Goal: Find specific page/section: Find specific page/section

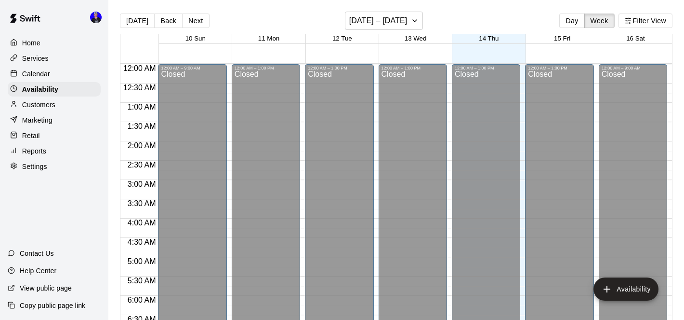
scroll to position [503, 0]
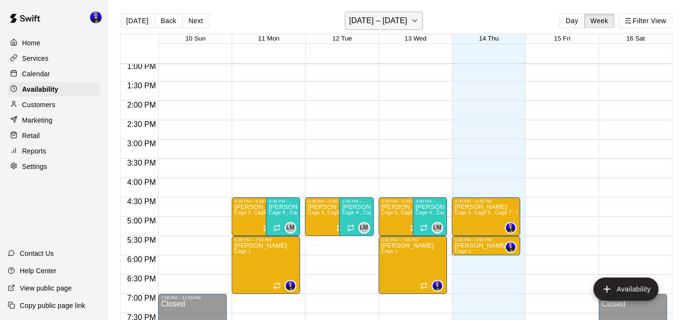
click at [372, 20] on h6 "[DATE] – [DATE]" at bounding box center [378, 20] width 58 height 13
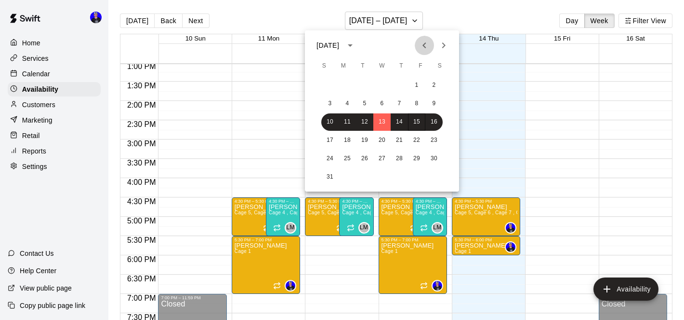
click at [420, 40] on icon "Previous month" at bounding box center [425, 46] width 12 height 12
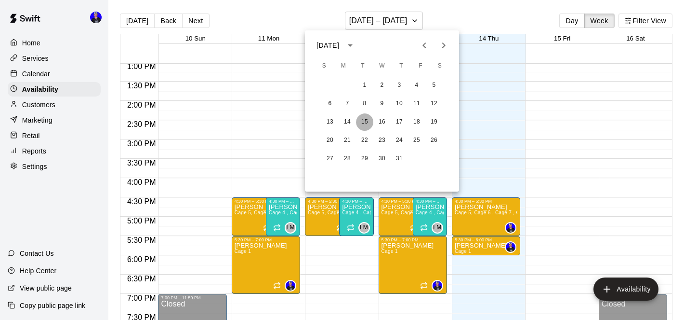
click at [368, 120] on button "15" at bounding box center [364, 121] width 17 height 17
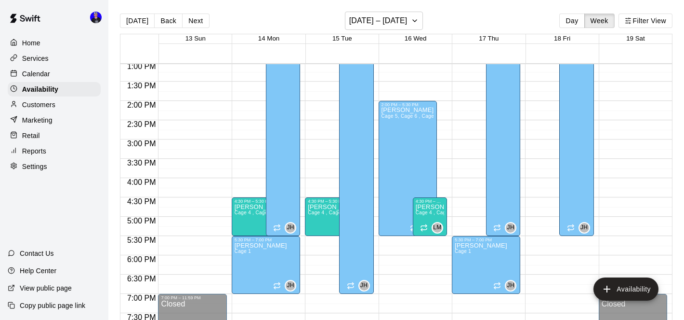
click at [37, 69] on p "Calendar" at bounding box center [36, 74] width 28 height 10
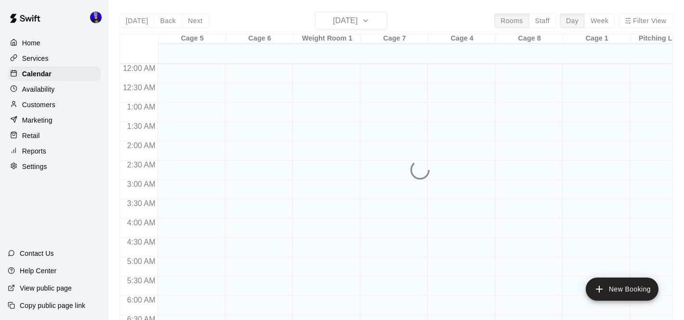
scroll to position [468, 0]
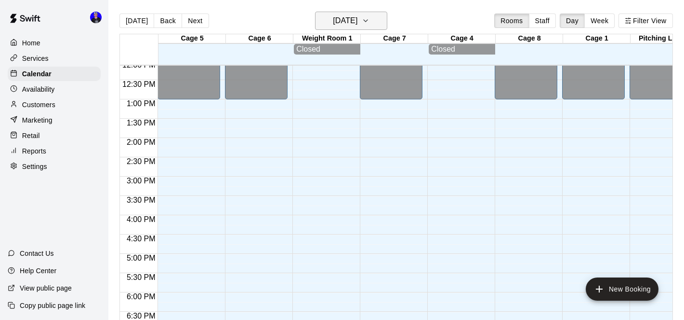
click at [358, 24] on h6 "[DATE]" at bounding box center [345, 20] width 25 height 13
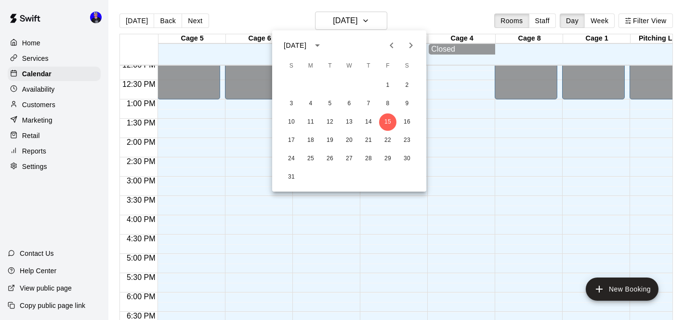
click at [392, 51] on icon "Previous month" at bounding box center [392, 46] width 12 height 12
click at [331, 119] on button "15" at bounding box center [329, 121] width 17 height 17
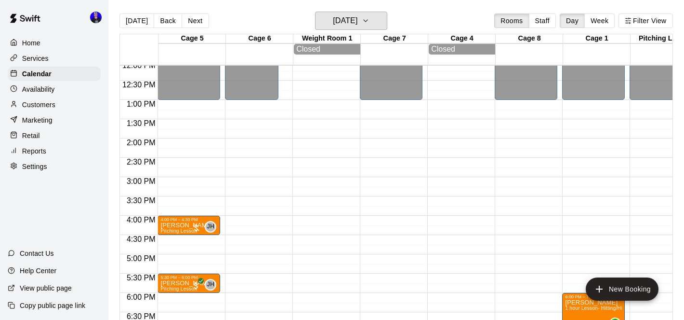
scroll to position [472, 0]
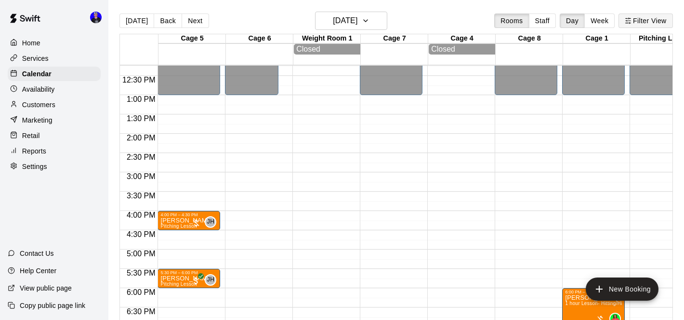
click at [647, 22] on button "Filter View" at bounding box center [646, 20] width 54 height 14
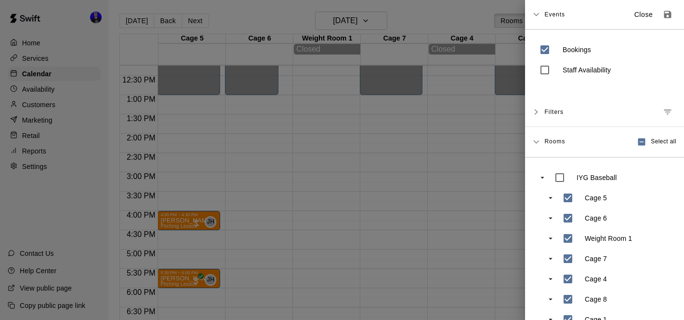
click at [401, 174] on div at bounding box center [342, 160] width 684 height 320
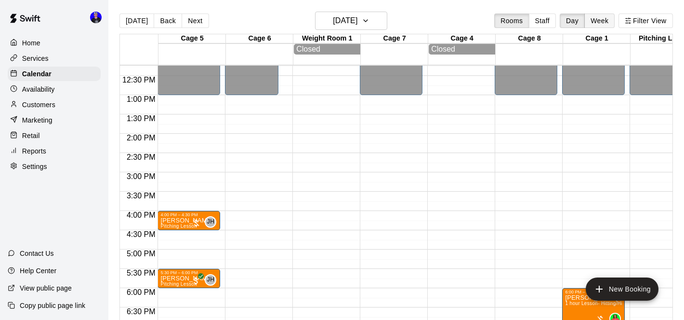
click at [596, 27] on button "Week" at bounding box center [600, 20] width 30 height 14
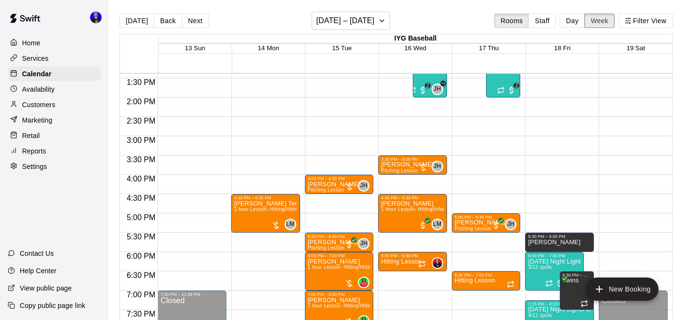
scroll to position [515, 0]
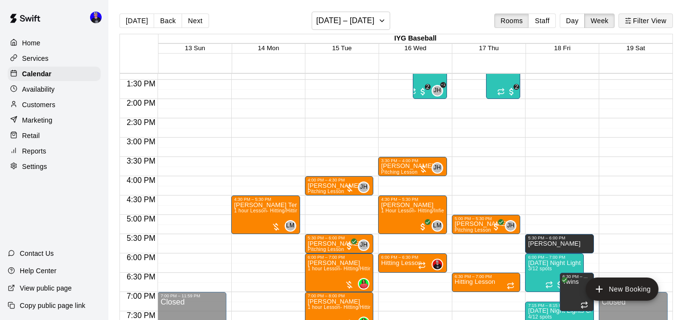
click at [645, 22] on button "Filter View" at bounding box center [646, 20] width 54 height 14
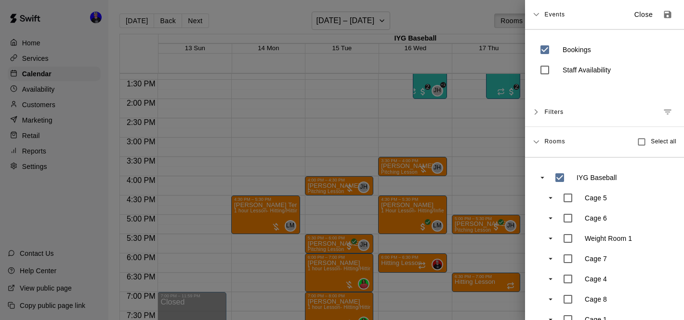
click at [494, 117] on div at bounding box center [342, 160] width 684 height 320
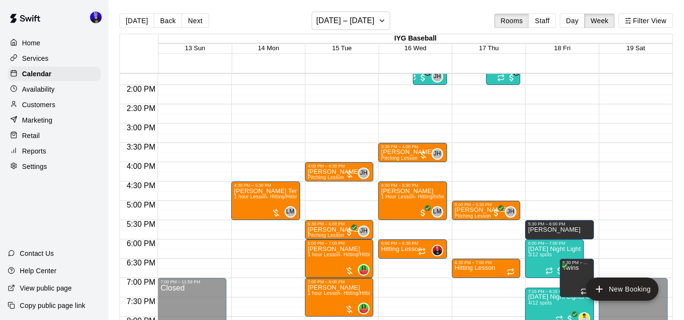
scroll to position [517, 0]
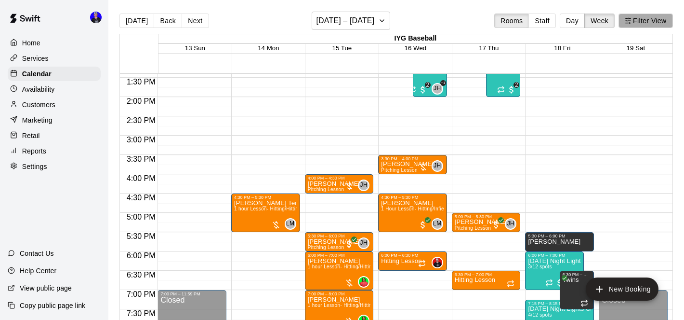
click at [641, 19] on button "Filter View" at bounding box center [646, 20] width 54 height 14
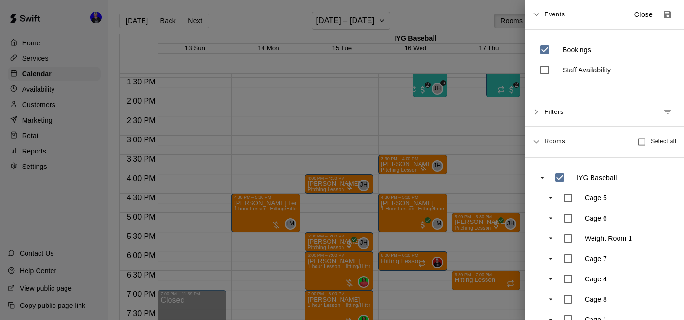
click at [667, 110] on icon "Manage filters" at bounding box center [668, 111] width 7 height 5
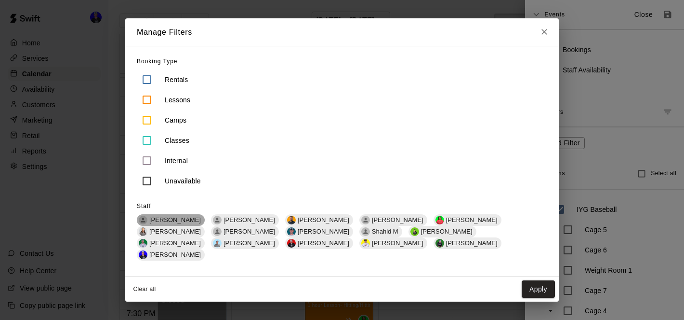
click at [182, 221] on div "[PERSON_NAME]" at bounding box center [171, 220] width 68 height 12
click at [532, 280] on button "Apply" at bounding box center [538, 289] width 33 height 18
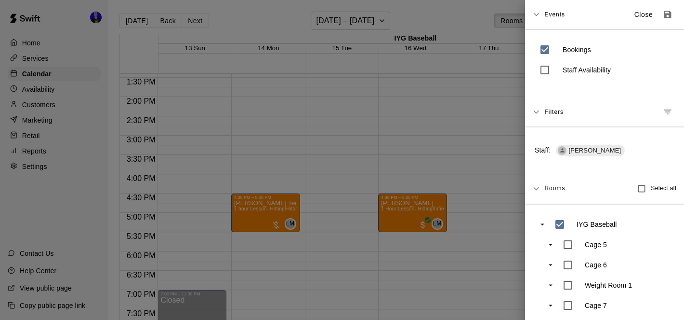
click at [412, 155] on div at bounding box center [342, 160] width 684 height 320
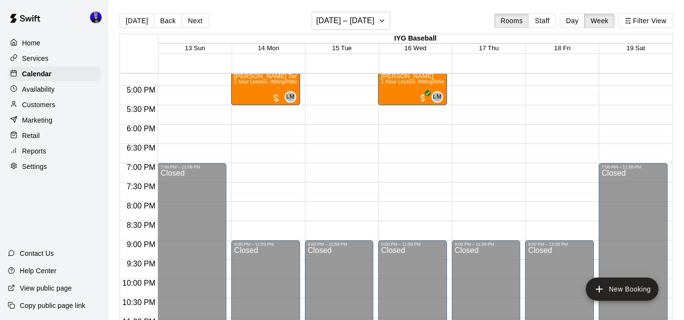
scroll to position [658, 0]
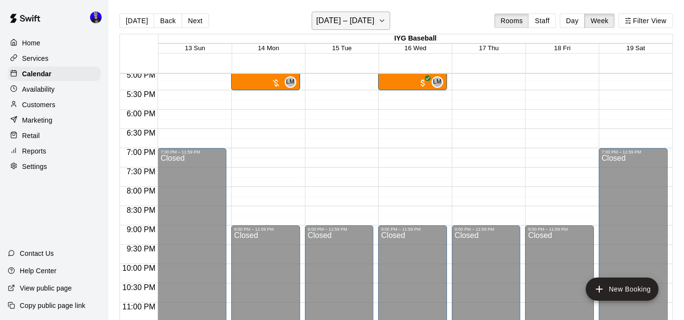
click at [367, 25] on button "[DATE] – [DATE]" at bounding box center [351, 21] width 79 height 18
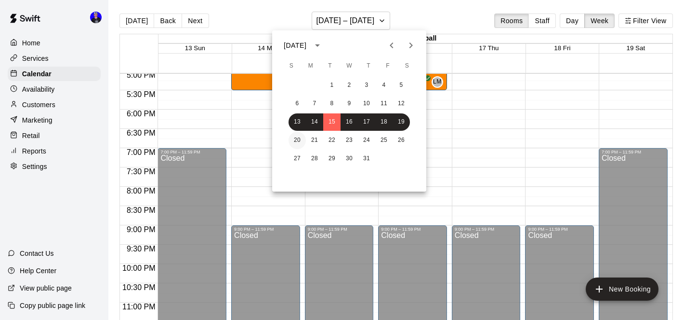
click at [295, 140] on button "20" at bounding box center [297, 140] width 17 height 17
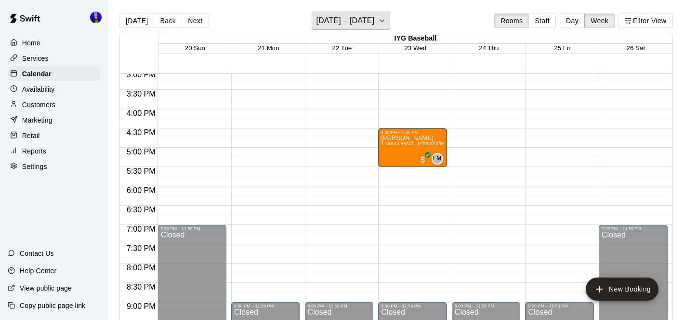
scroll to position [587, 0]
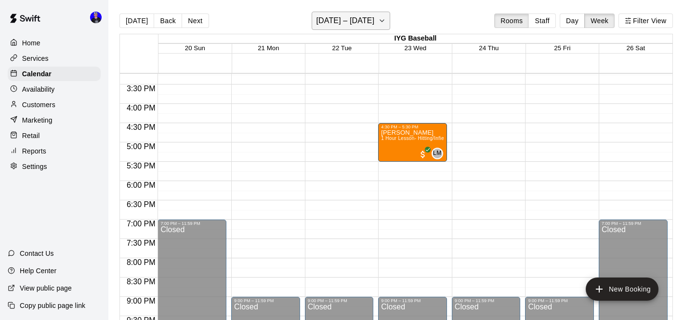
click at [352, 20] on h6 "[DATE] – [DATE]" at bounding box center [345, 20] width 58 height 13
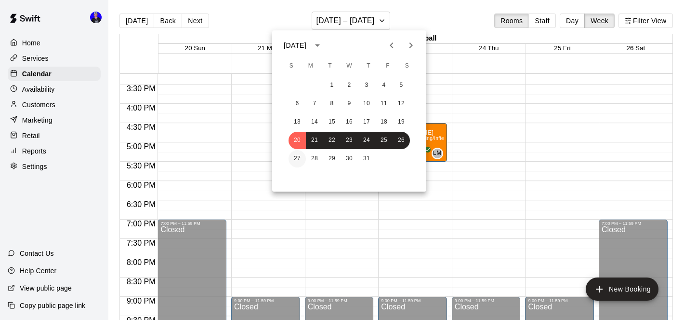
click at [297, 160] on button "27" at bounding box center [297, 158] width 17 height 17
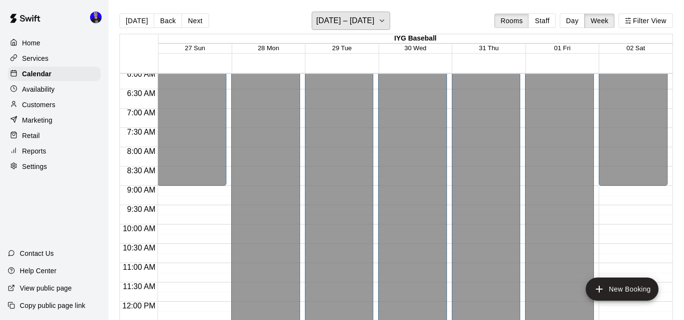
scroll to position [232, 0]
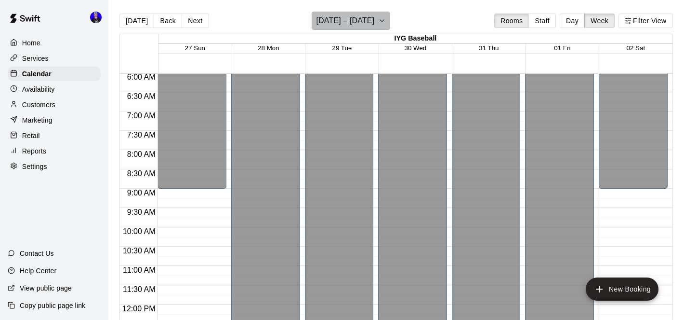
click at [355, 12] on button "[DATE] – [DATE]" at bounding box center [351, 21] width 79 height 18
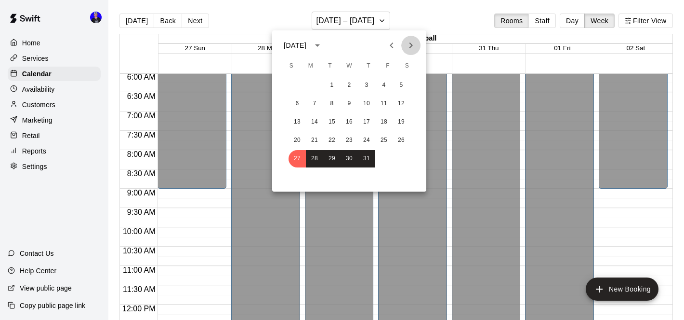
click at [411, 42] on icon "Next month" at bounding box center [411, 46] width 12 height 12
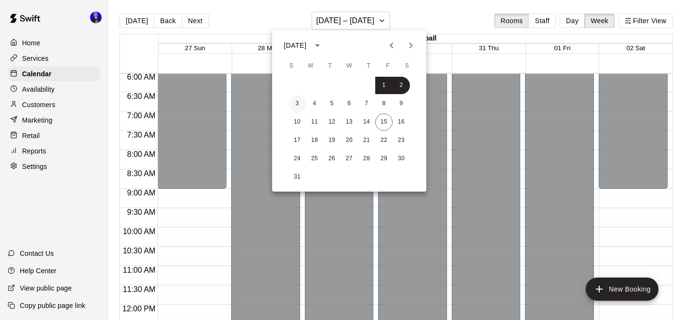
click at [297, 105] on button "3" at bounding box center [297, 103] width 17 height 17
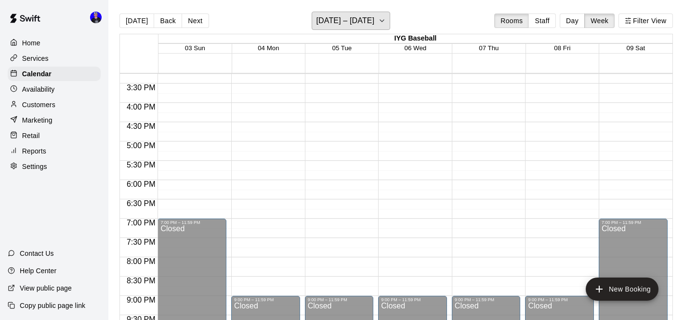
scroll to position [669, 0]
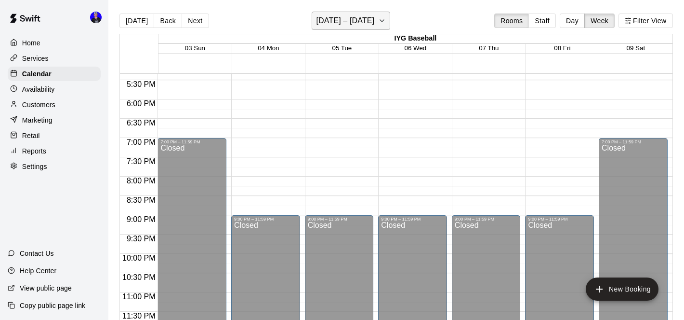
click at [364, 20] on h6 "[DATE] – [DATE]" at bounding box center [345, 20] width 58 height 13
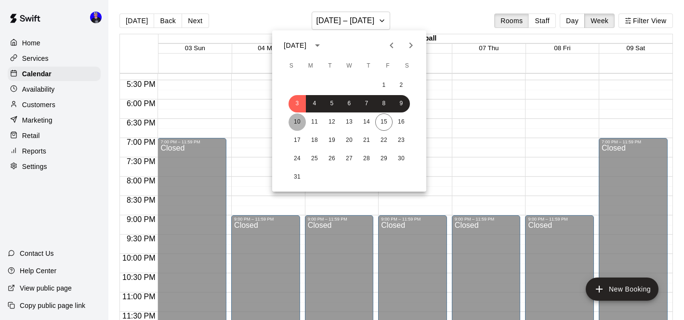
click at [293, 116] on button "10" at bounding box center [297, 121] width 17 height 17
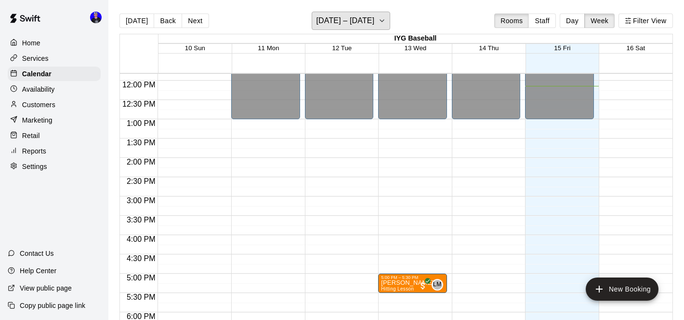
scroll to position [458, 0]
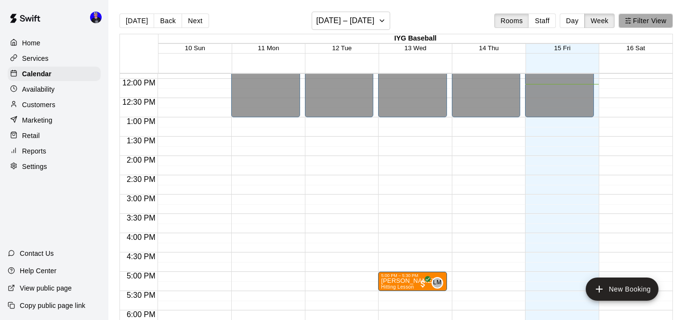
click at [646, 20] on button "Filter View" at bounding box center [646, 20] width 54 height 14
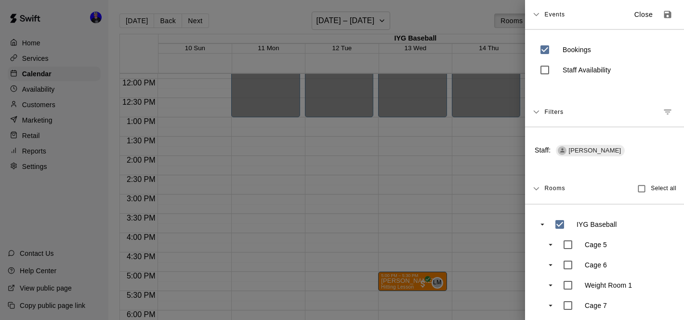
click at [672, 112] on icon "Manage filters" at bounding box center [668, 112] width 10 height 10
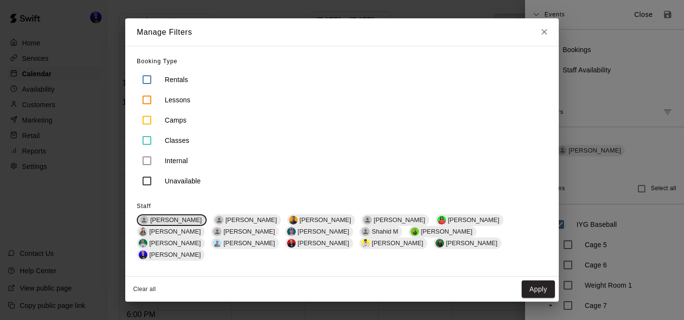
click at [183, 223] on span "[PERSON_NAME]" at bounding box center [176, 219] width 59 height 7
click at [221, 223] on span "[PERSON_NAME]" at bounding box center [249, 219] width 59 height 7
click at [535, 283] on button "Apply" at bounding box center [538, 289] width 33 height 18
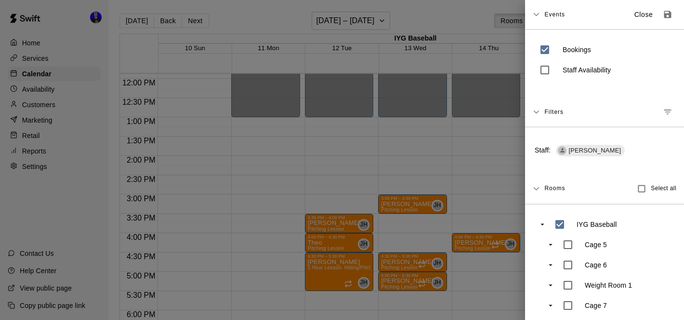
click at [354, 22] on div at bounding box center [342, 160] width 684 height 320
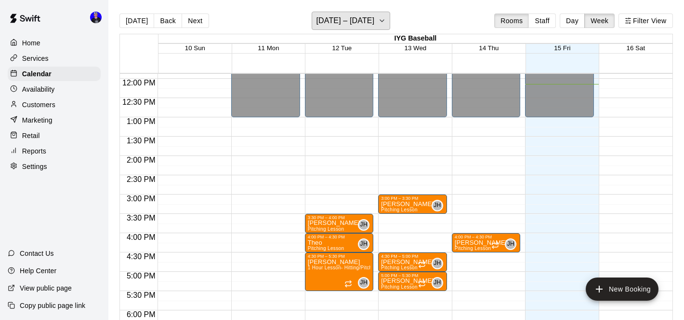
click at [354, 22] on h6 "[DATE] – [DATE]" at bounding box center [345, 20] width 58 height 13
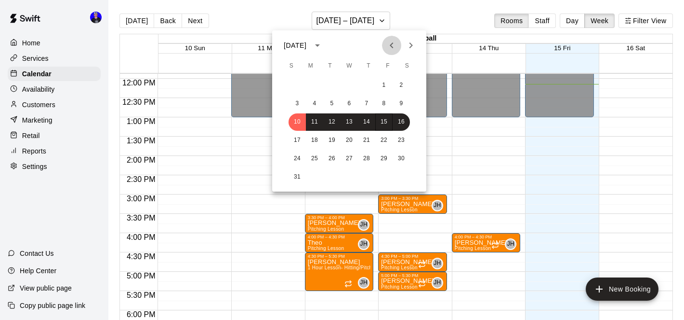
click at [394, 51] on icon "Previous month" at bounding box center [392, 46] width 12 height 12
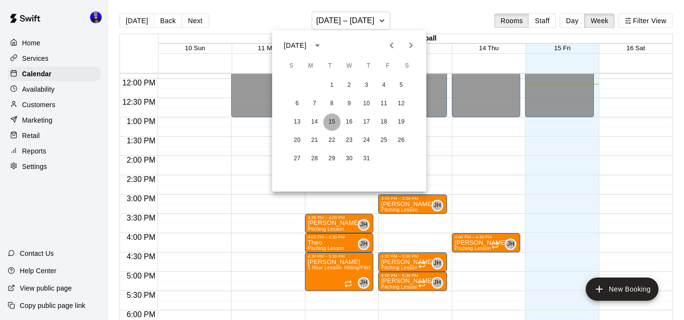
click at [330, 123] on button "15" at bounding box center [331, 121] width 17 height 17
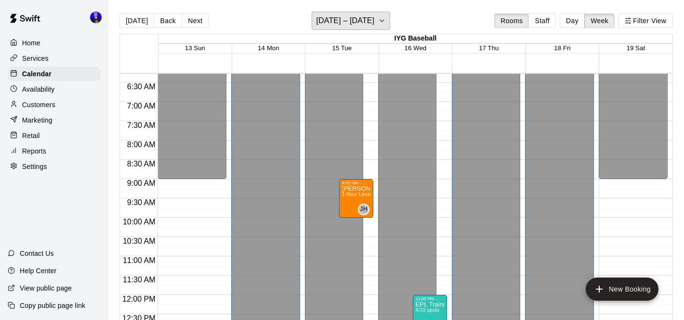
scroll to position [244, 0]
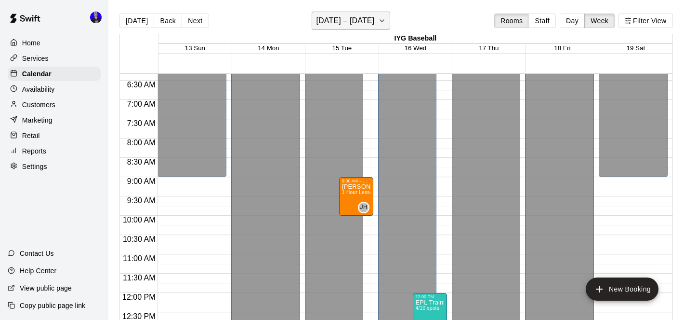
click at [378, 17] on icon "button" at bounding box center [382, 21] width 8 height 12
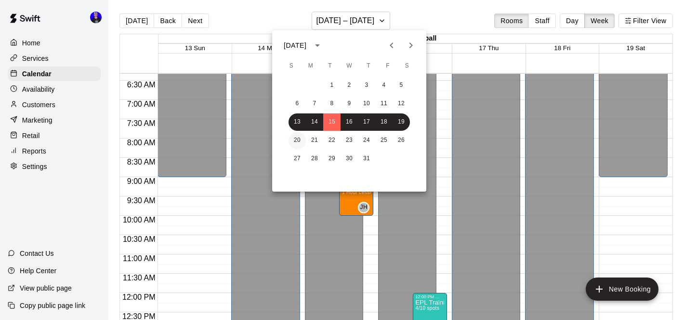
click at [295, 137] on button "20" at bounding box center [297, 140] width 17 height 17
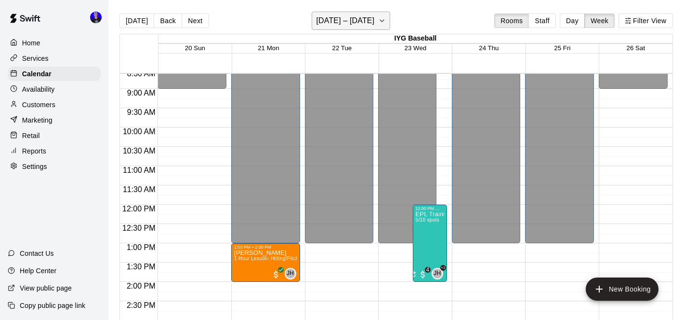
scroll to position [329, 0]
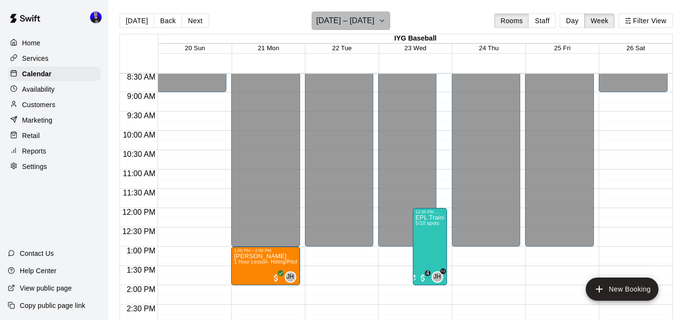
click at [357, 19] on h6 "[DATE] – [DATE]" at bounding box center [345, 20] width 58 height 13
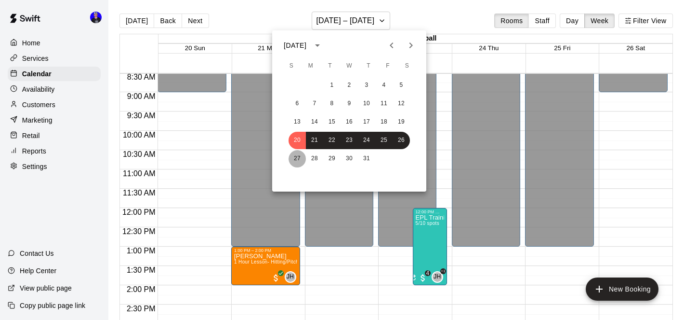
click at [295, 157] on button "27" at bounding box center [297, 158] width 17 height 17
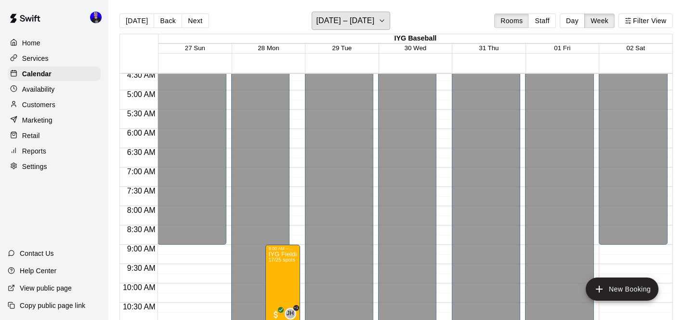
scroll to position [212, 0]
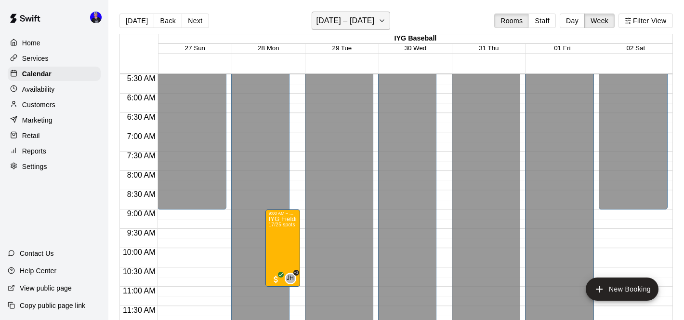
click at [375, 20] on h6 "[DATE] – [DATE]" at bounding box center [345, 20] width 58 height 13
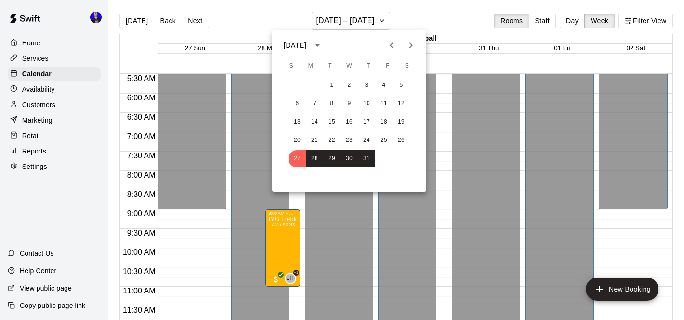
click at [412, 41] on icon "Next month" at bounding box center [411, 46] width 12 height 12
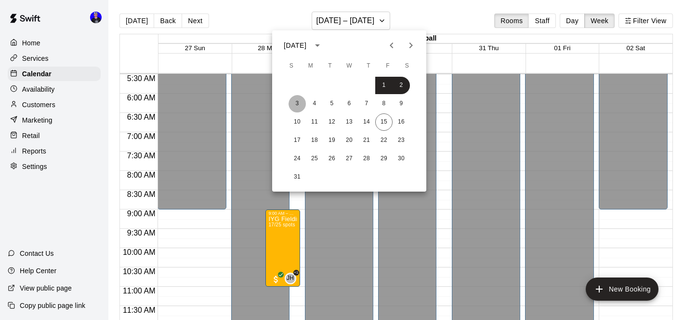
click at [296, 102] on button "3" at bounding box center [297, 103] width 17 height 17
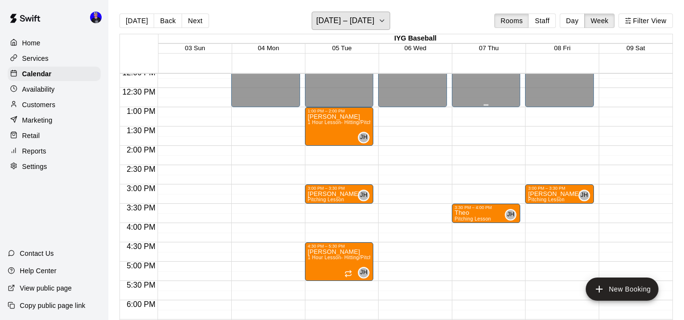
scroll to position [472, 0]
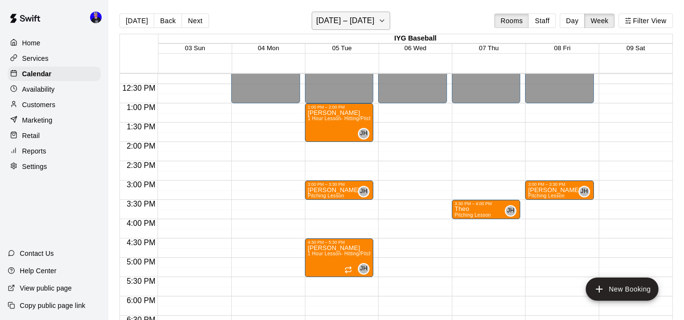
click at [367, 27] on h6 "[DATE] – [DATE]" at bounding box center [345, 20] width 58 height 13
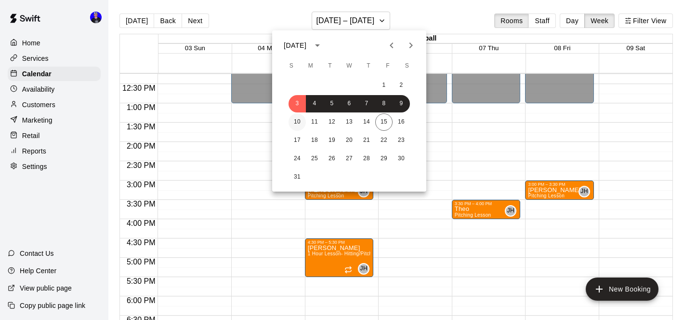
click at [301, 125] on button "10" at bounding box center [297, 121] width 17 height 17
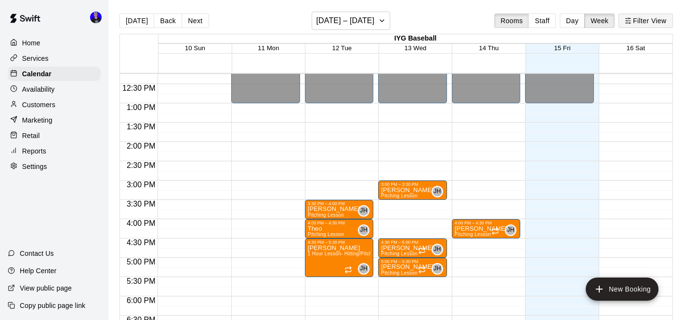
click at [657, 28] on div "[DATE] Back Next [DATE] – [DATE] Rooms Staff Day Week Filter View" at bounding box center [397, 23] width 554 height 22
click at [649, 17] on button "Filter View" at bounding box center [646, 20] width 54 height 14
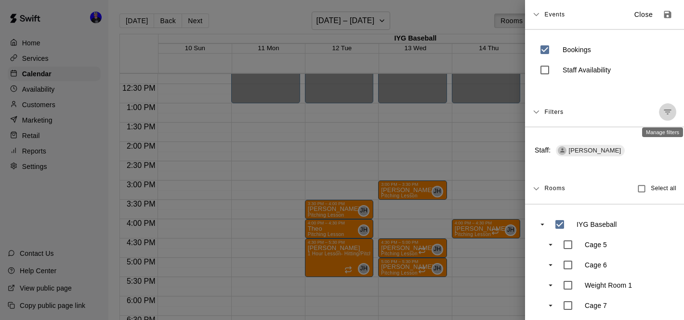
click at [672, 111] on icon "Manage filters" at bounding box center [668, 112] width 10 height 10
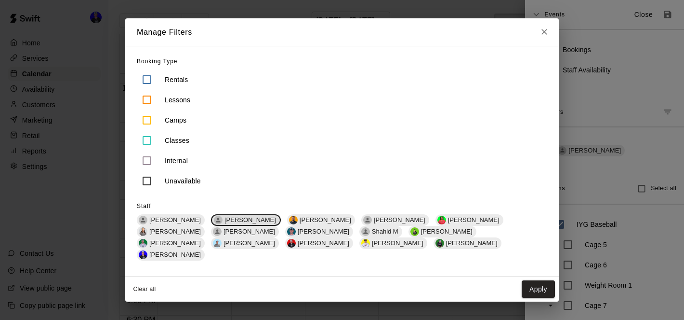
click at [241, 223] on span "[PERSON_NAME]" at bounding box center [250, 219] width 59 height 7
click at [371, 223] on span "[PERSON_NAME]" at bounding box center [397, 219] width 59 height 7
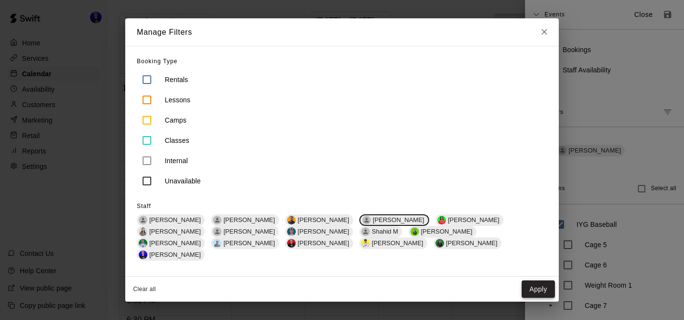
click at [535, 284] on button "Apply" at bounding box center [538, 289] width 33 height 18
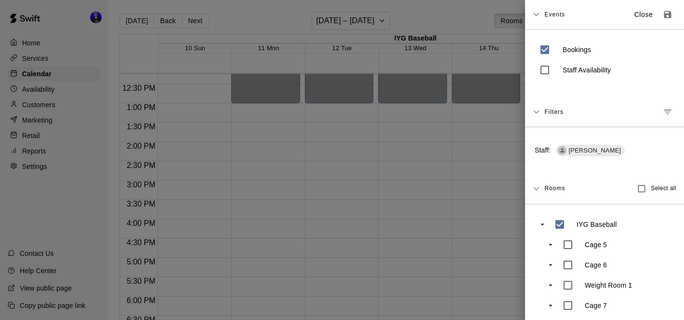
click at [366, 18] on div at bounding box center [342, 160] width 684 height 320
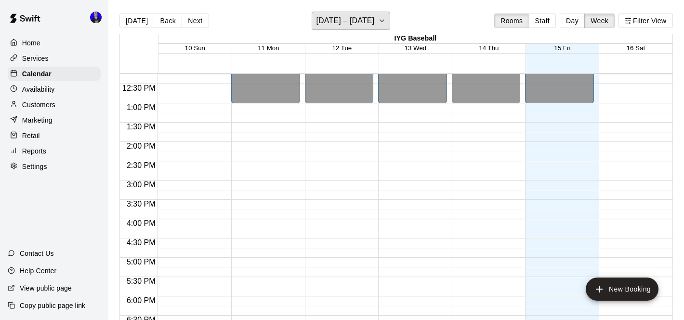
click at [366, 18] on h6 "[DATE] – [DATE]" at bounding box center [345, 20] width 58 height 13
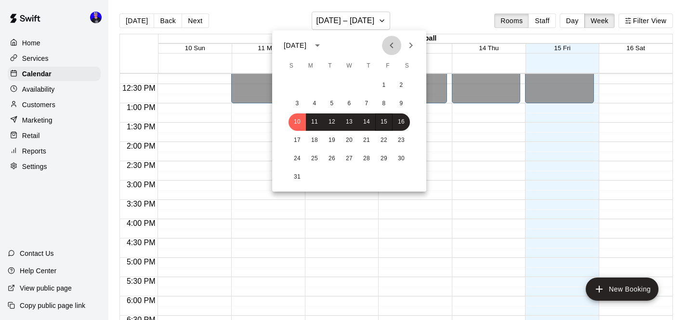
click at [393, 44] on icon "Previous month" at bounding box center [392, 46] width 12 height 12
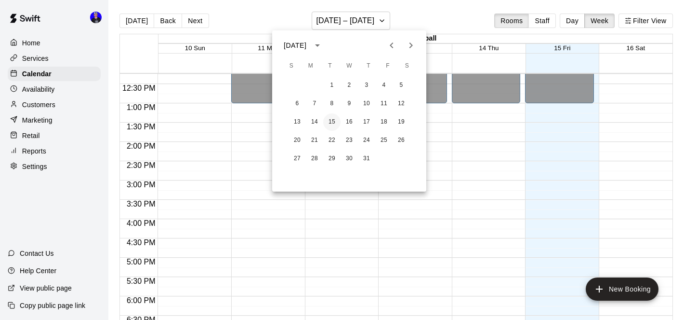
click at [335, 120] on button "15" at bounding box center [331, 121] width 17 height 17
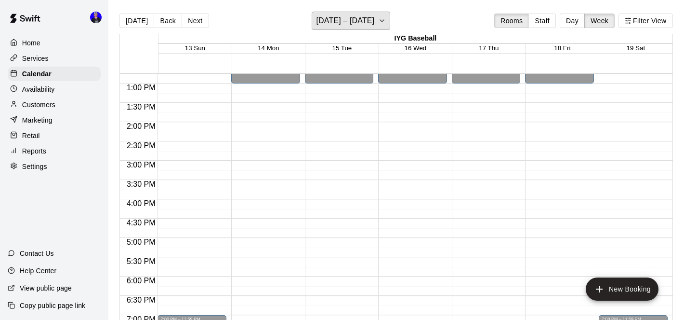
scroll to position [423, 0]
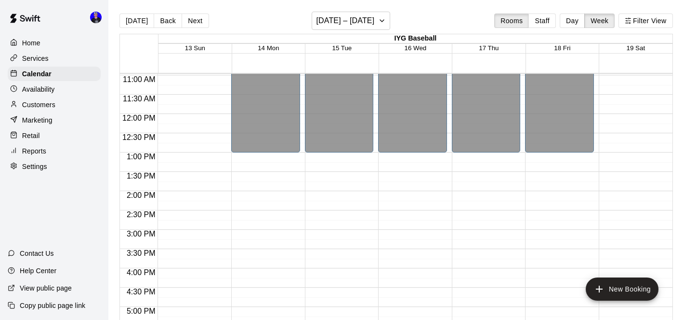
click at [367, 8] on main "[DATE] Back Next [DATE] – [DATE] Rooms Staff Day Week Filter View IYG Baseball …" at bounding box center [396, 167] width 576 height 335
click at [365, 18] on button "[DATE] – [DATE]" at bounding box center [351, 21] width 79 height 18
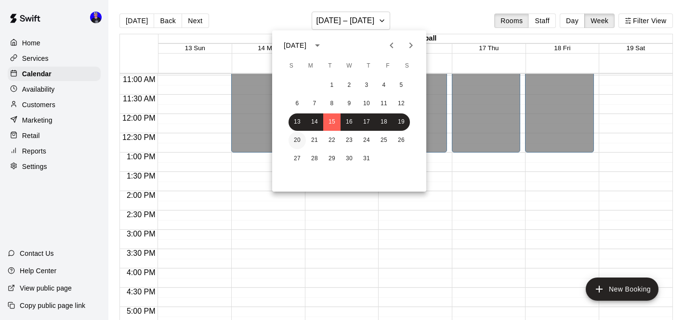
click at [303, 138] on button "20" at bounding box center [297, 140] width 17 height 17
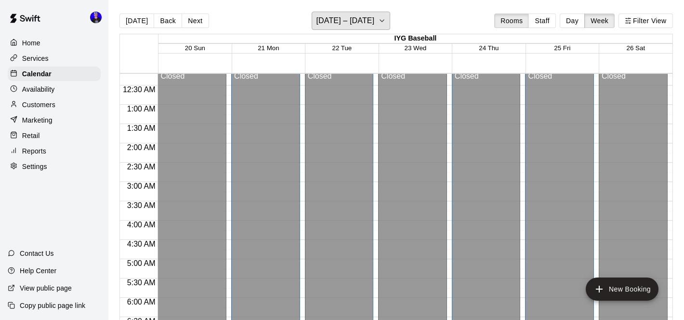
scroll to position [0, 0]
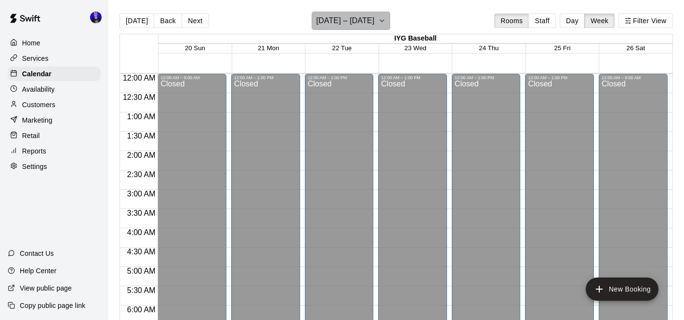
click at [361, 20] on h6 "[DATE] – [DATE]" at bounding box center [345, 20] width 58 height 13
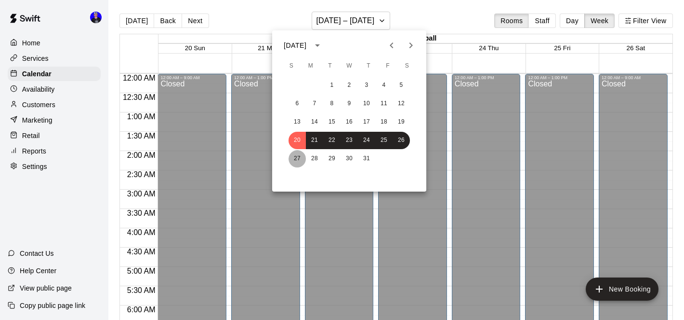
click at [294, 163] on button "27" at bounding box center [297, 158] width 17 height 17
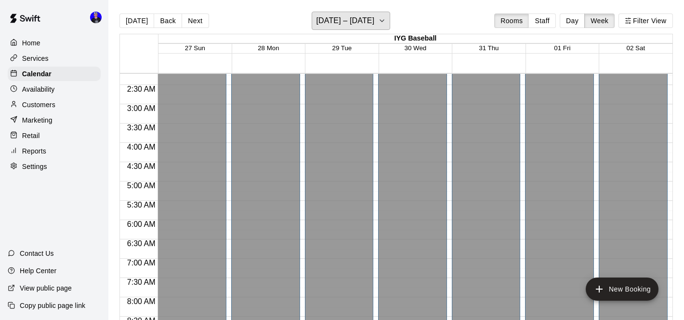
scroll to position [39, 0]
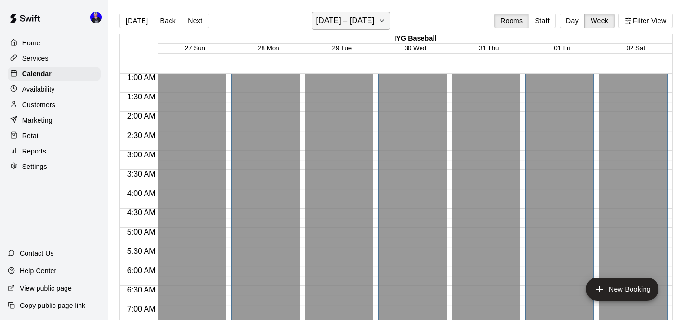
click at [361, 23] on h6 "[DATE] – [DATE]" at bounding box center [345, 20] width 58 height 13
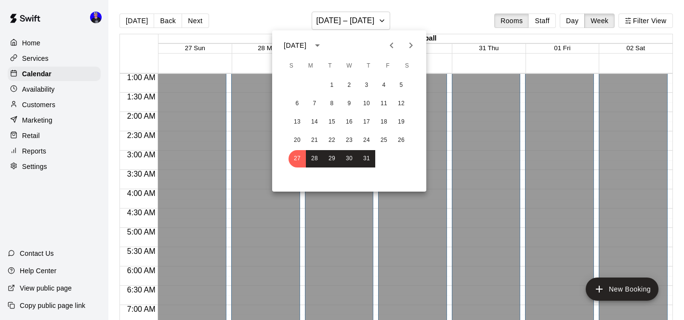
click at [407, 42] on icon "Next month" at bounding box center [411, 46] width 12 height 12
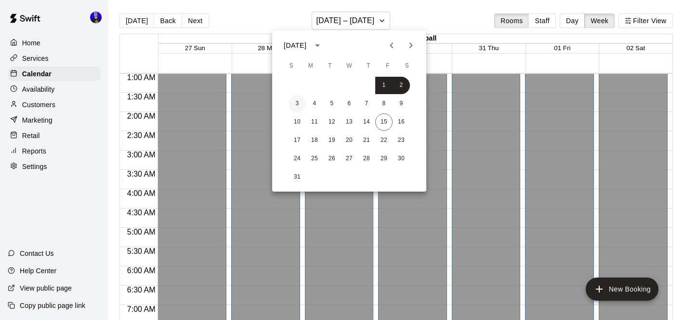
click at [297, 107] on button "3" at bounding box center [297, 103] width 17 height 17
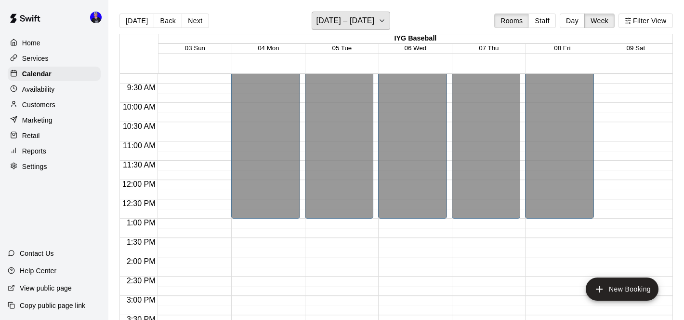
scroll to position [344, 0]
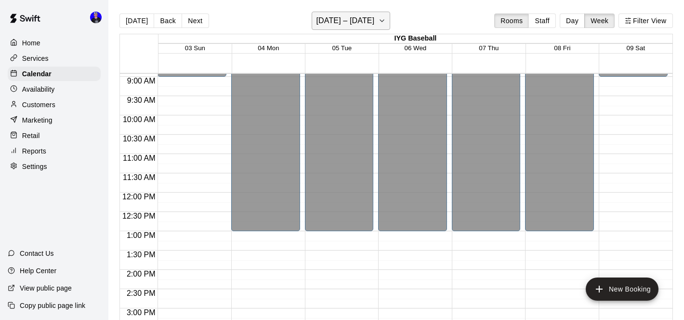
click at [361, 27] on button "[DATE] – [DATE]" at bounding box center [351, 21] width 79 height 18
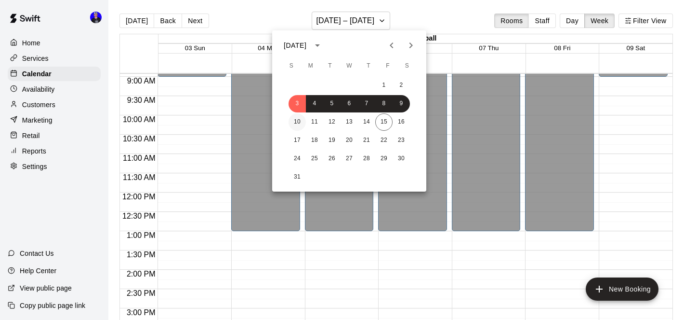
click at [296, 122] on button "10" at bounding box center [297, 121] width 17 height 17
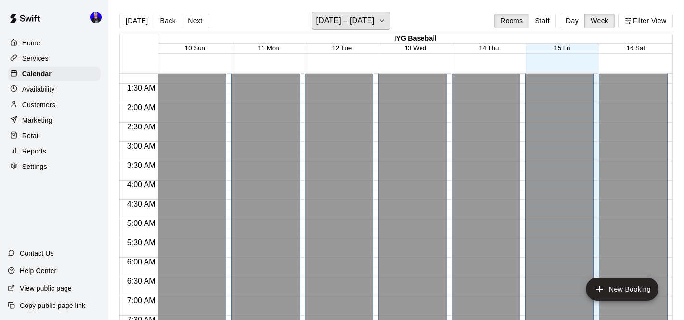
scroll to position [0, 0]
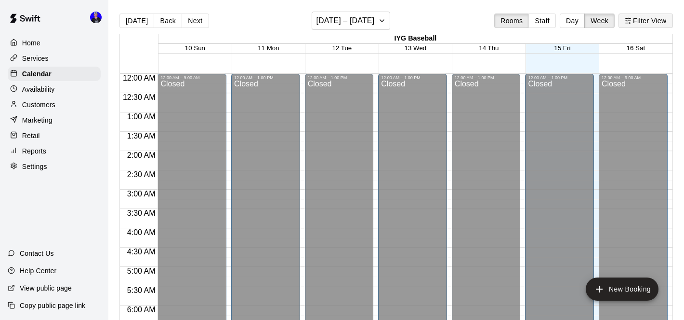
click at [634, 20] on button "Filter View" at bounding box center [646, 20] width 54 height 14
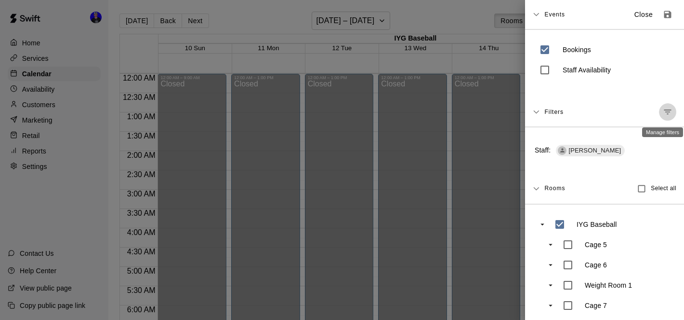
click at [665, 112] on icon "Manage filters" at bounding box center [668, 112] width 10 height 10
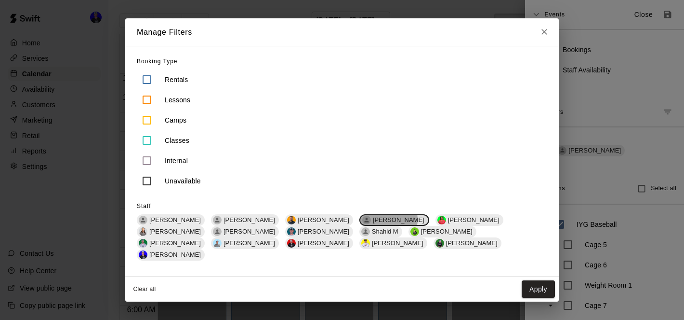
click at [369, 223] on span "[PERSON_NAME]" at bounding box center [398, 219] width 59 height 7
click at [442, 223] on span "[PERSON_NAME]" at bounding box center [471, 219] width 59 height 7
click at [534, 280] on button "Apply" at bounding box center [538, 289] width 33 height 18
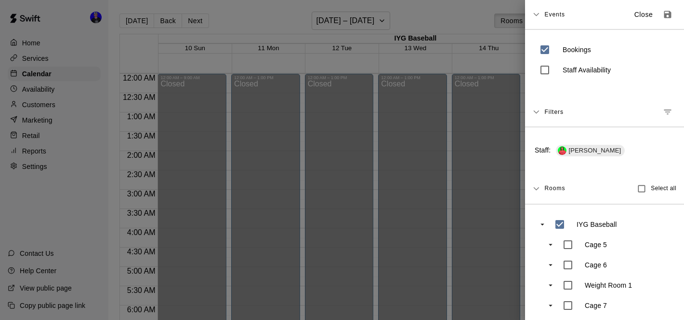
click at [374, 18] on div at bounding box center [342, 160] width 684 height 320
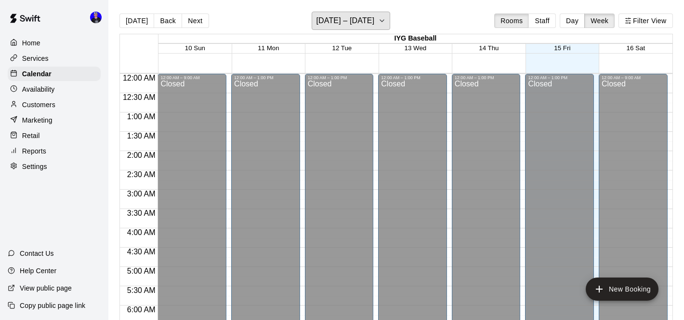
click at [378, 18] on icon "button" at bounding box center [382, 21] width 8 height 12
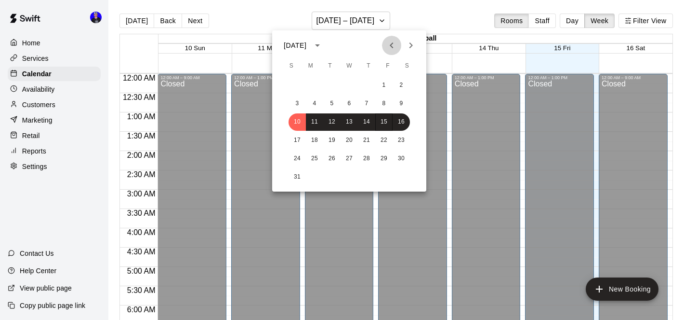
click at [393, 48] on icon "Previous month" at bounding box center [392, 46] width 12 height 12
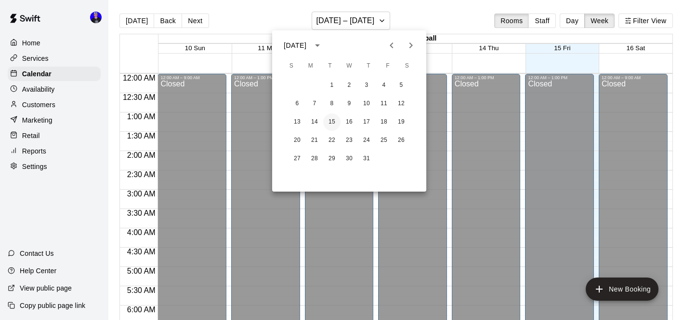
click at [334, 120] on button "15" at bounding box center [331, 121] width 17 height 17
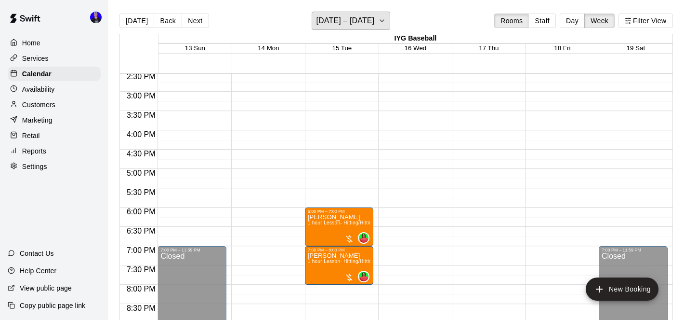
scroll to position [562, 0]
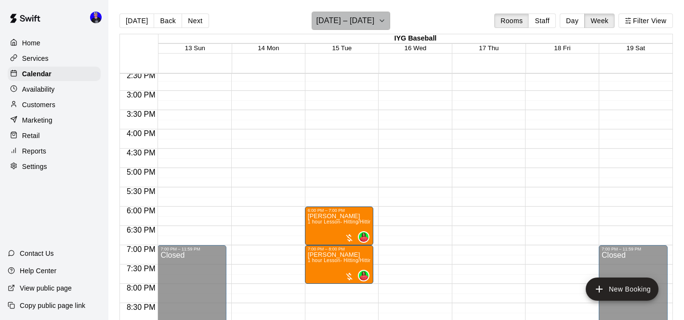
click at [355, 21] on h6 "[DATE] – [DATE]" at bounding box center [345, 20] width 58 height 13
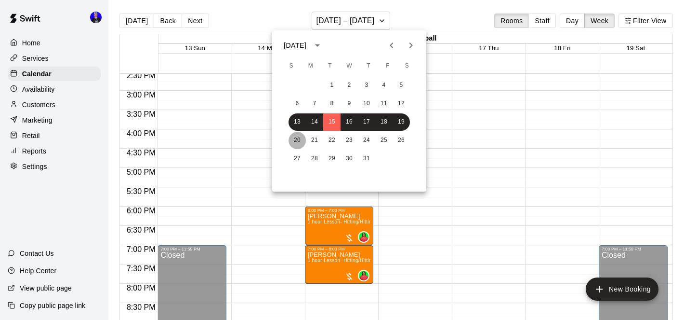
click at [298, 141] on button "20" at bounding box center [297, 140] width 17 height 17
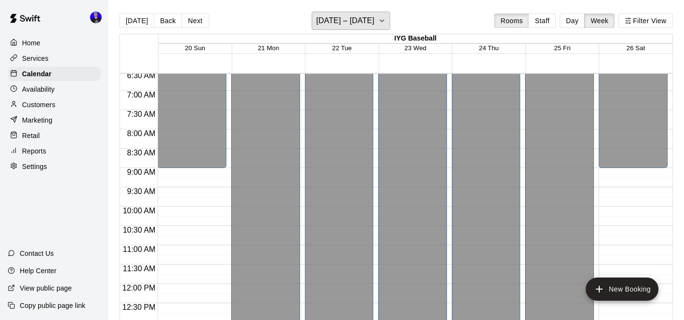
scroll to position [210, 0]
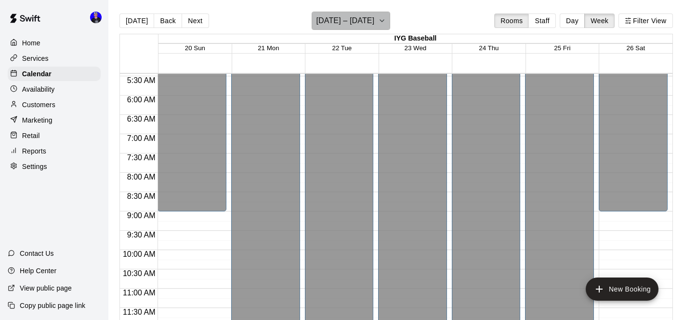
click at [363, 16] on h6 "[DATE] – [DATE]" at bounding box center [345, 20] width 58 height 13
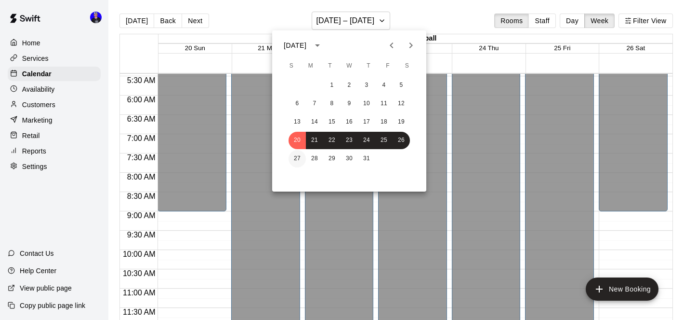
click at [300, 153] on button "27" at bounding box center [297, 158] width 17 height 17
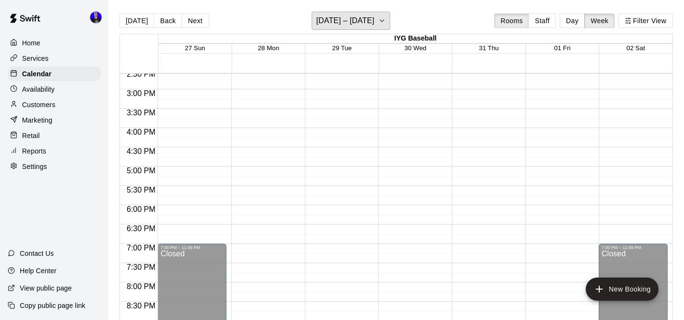
scroll to position [587, 0]
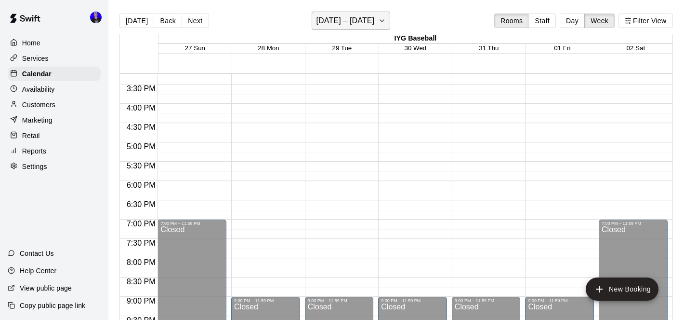
click at [359, 28] on button "[DATE] – [DATE]" at bounding box center [351, 21] width 79 height 18
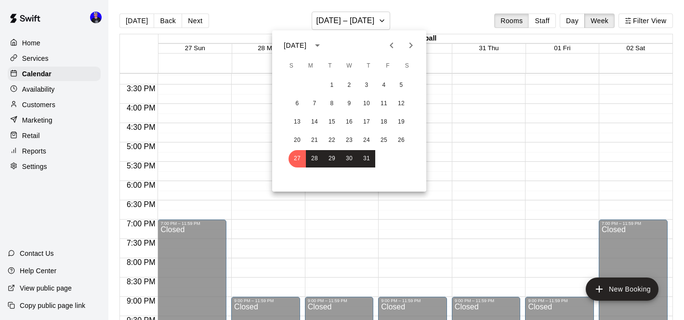
click at [412, 46] on icon "Next month" at bounding box center [411, 45] width 3 height 6
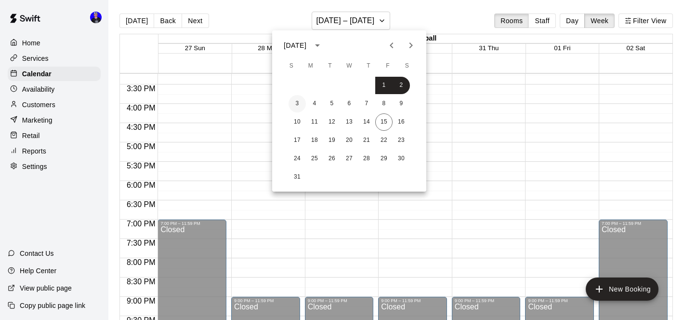
click at [295, 102] on button "3" at bounding box center [297, 103] width 17 height 17
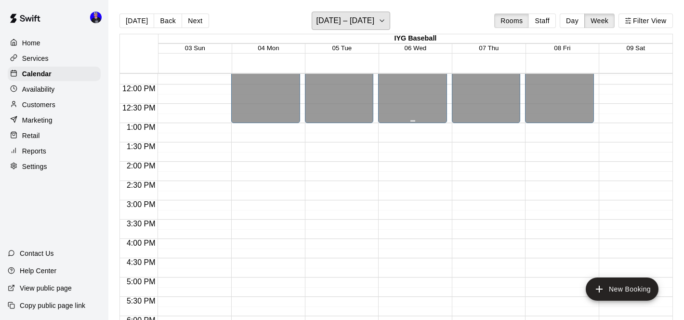
scroll to position [395, 0]
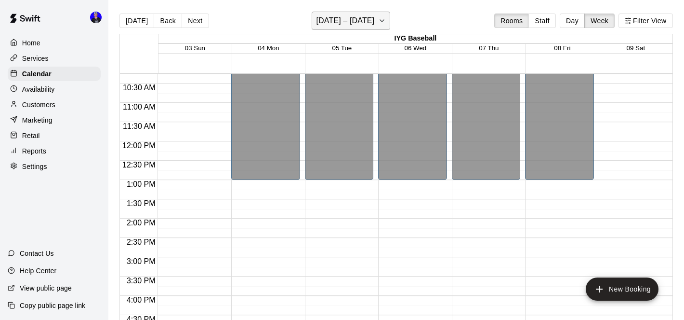
click at [363, 27] on h6 "[DATE] – [DATE]" at bounding box center [345, 20] width 58 height 13
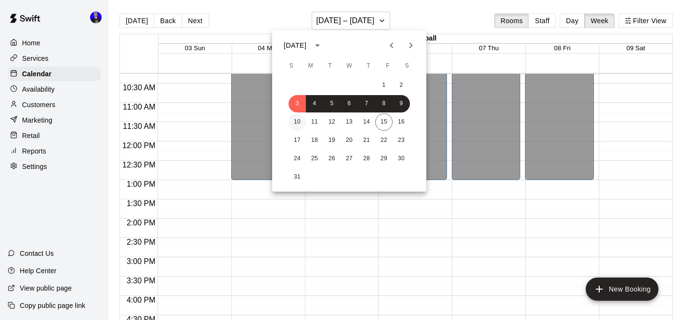
click at [298, 121] on button "10" at bounding box center [297, 121] width 17 height 17
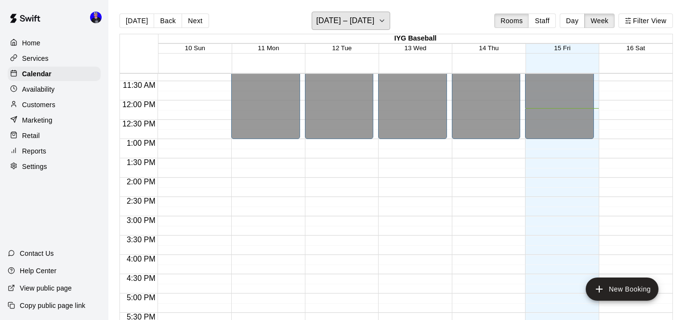
scroll to position [514, 0]
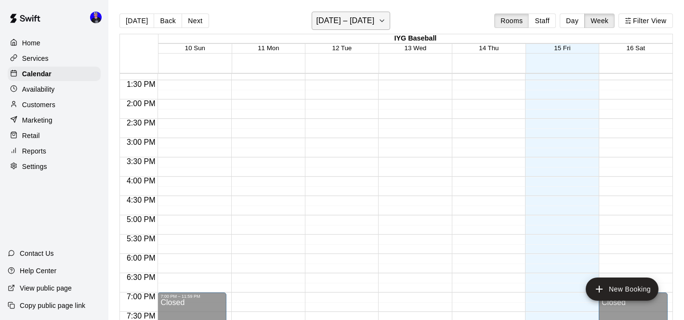
click at [364, 28] on button "[DATE] – [DATE]" at bounding box center [351, 21] width 79 height 18
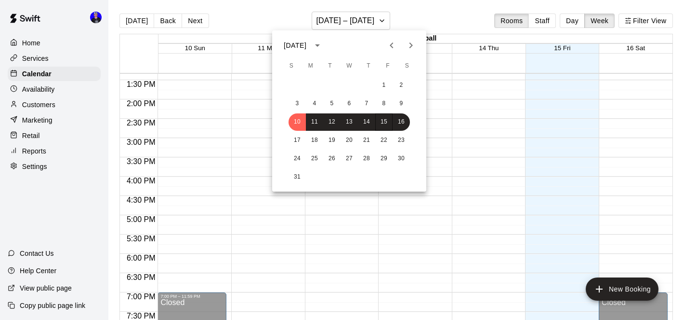
click at [651, 18] on div at bounding box center [342, 160] width 684 height 320
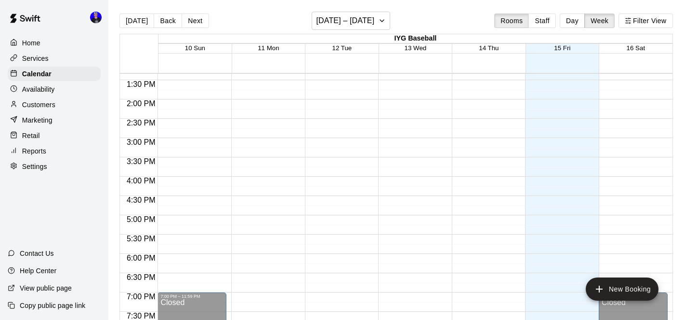
click at [651, 18] on button "Filter View" at bounding box center [646, 20] width 54 height 14
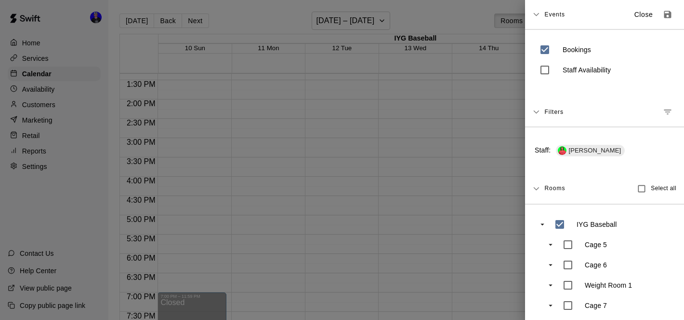
click at [664, 112] on icon "Manage filters" at bounding box center [668, 112] width 10 height 10
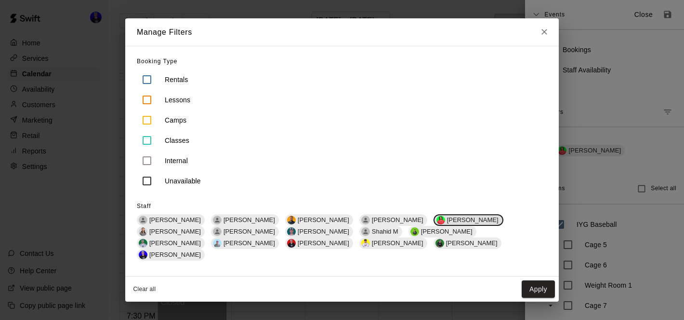
click at [443, 223] on span "[PERSON_NAME]" at bounding box center [472, 219] width 59 height 7
click at [294, 235] on span "[PERSON_NAME]" at bounding box center [323, 231] width 59 height 7
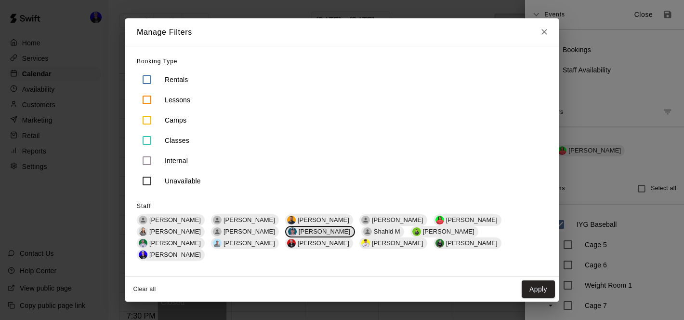
click at [295, 235] on span "[PERSON_NAME]" at bounding box center [324, 231] width 59 height 7
click at [417, 235] on span "[PERSON_NAME]" at bounding box center [446, 231] width 59 height 7
click at [418, 235] on span "[PERSON_NAME]" at bounding box center [447, 231] width 59 height 7
click at [205, 239] on span "[PERSON_NAME]" at bounding box center [175, 242] width 59 height 7
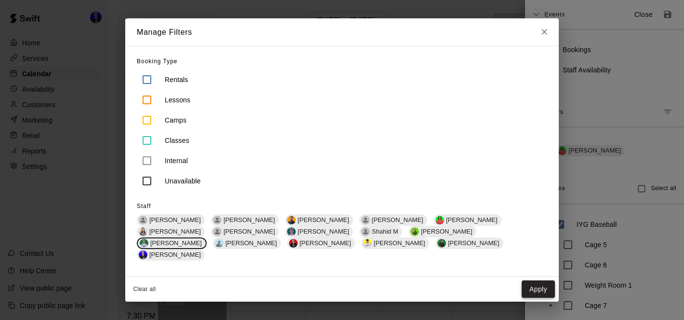
click at [530, 280] on button "Apply" at bounding box center [538, 289] width 33 height 18
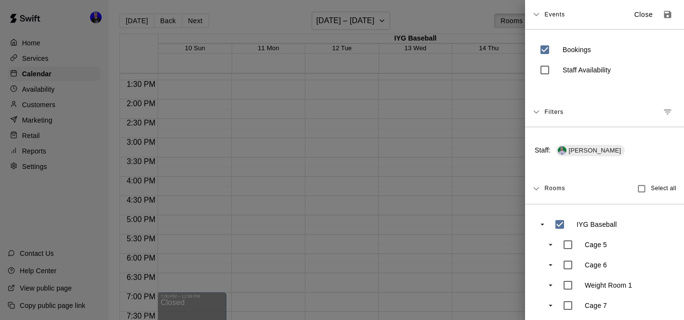
click at [403, 134] on div at bounding box center [342, 160] width 684 height 320
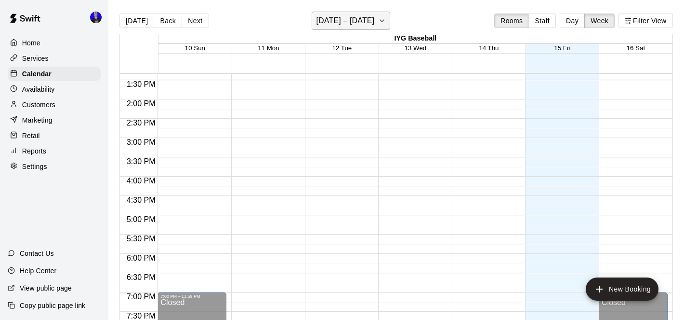
click at [364, 17] on h6 "[DATE] – [DATE]" at bounding box center [345, 20] width 58 height 13
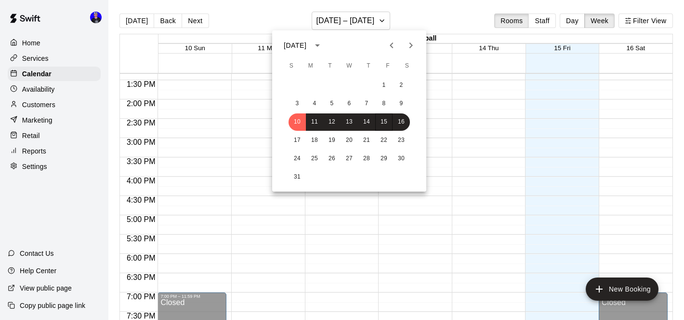
click at [391, 46] on icon "Previous month" at bounding box center [391, 45] width 3 height 6
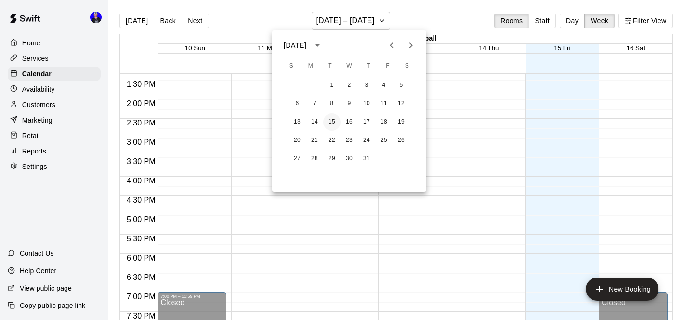
click at [335, 120] on button "15" at bounding box center [331, 121] width 17 height 17
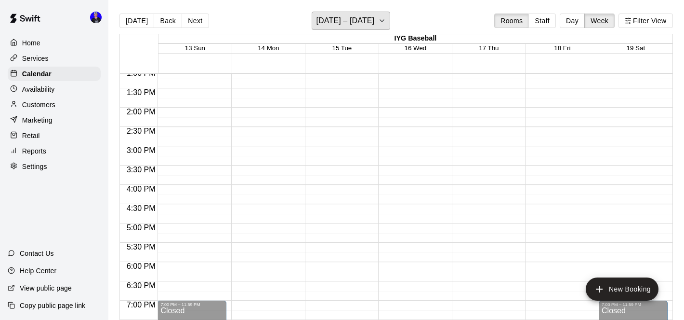
scroll to position [436, 0]
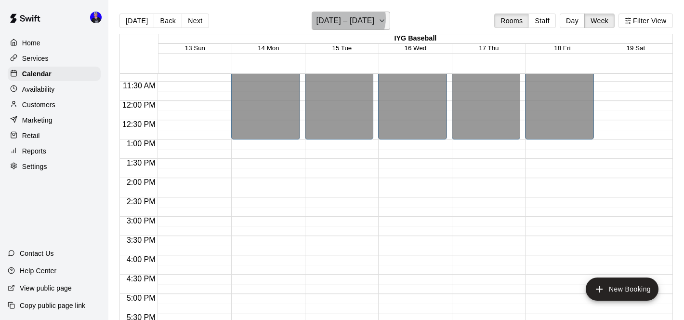
click at [350, 18] on h6 "[DATE] – [DATE]" at bounding box center [345, 20] width 58 height 13
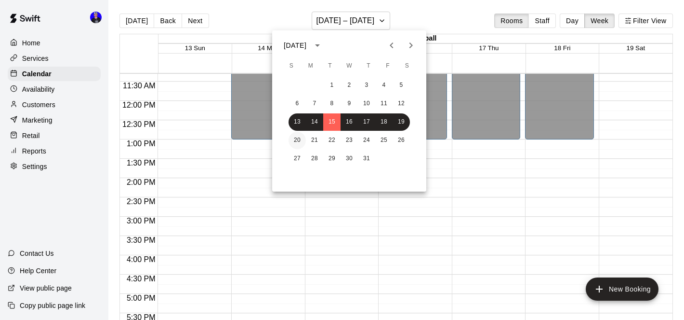
click at [299, 142] on button "20" at bounding box center [297, 140] width 17 height 17
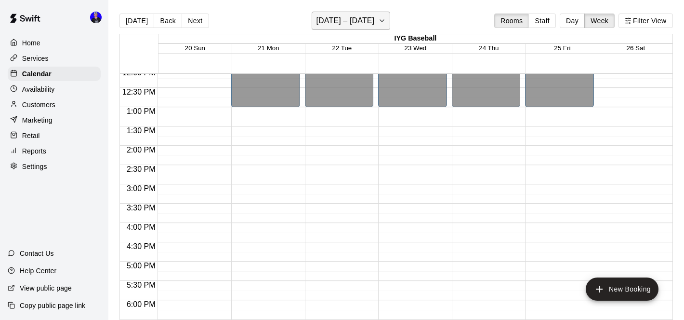
scroll to position [432, 0]
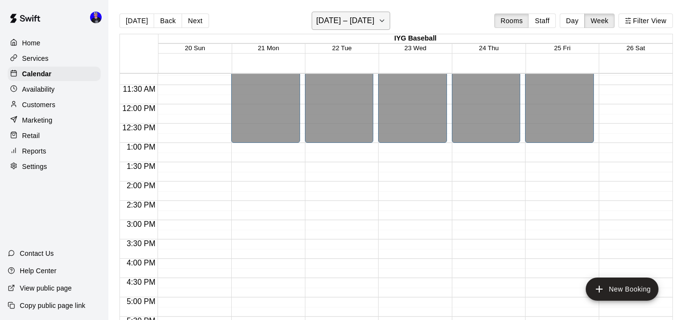
click at [348, 19] on h6 "[DATE] – [DATE]" at bounding box center [345, 20] width 58 height 13
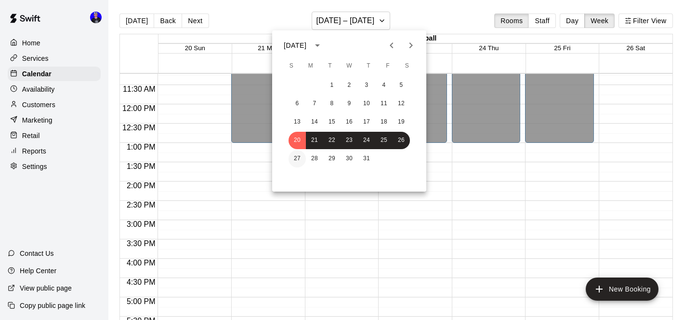
click at [296, 153] on button "27" at bounding box center [297, 158] width 17 height 17
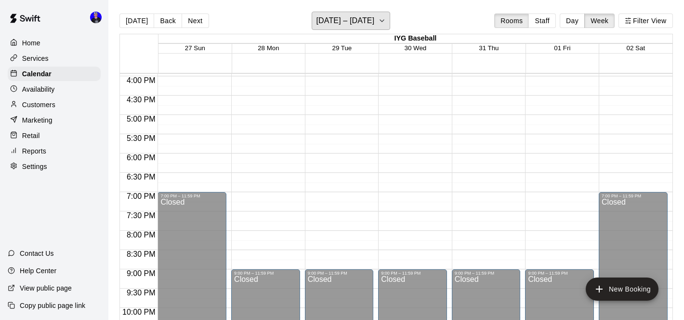
scroll to position [513, 0]
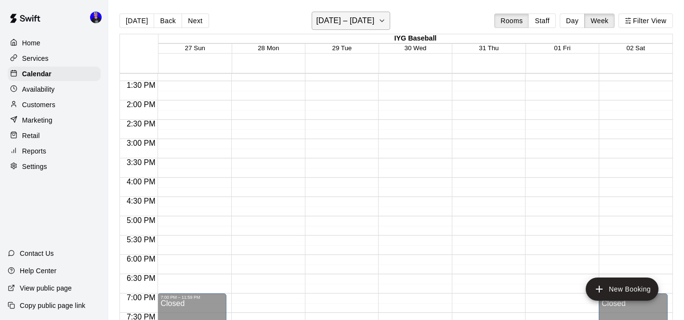
click at [366, 24] on h6 "[DATE] – [DATE]" at bounding box center [345, 20] width 58 height 13
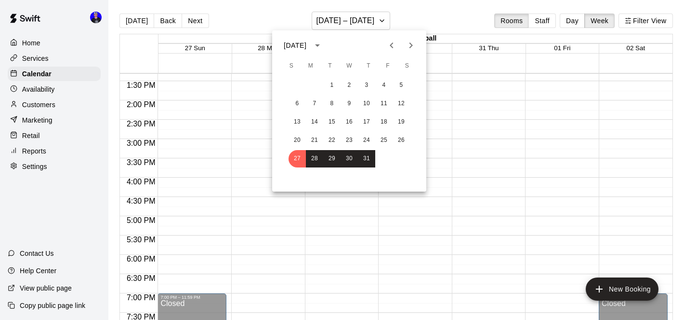
click at [407, 45] on icon "Next month" at bounding box center [411, 46] width 12 height 12
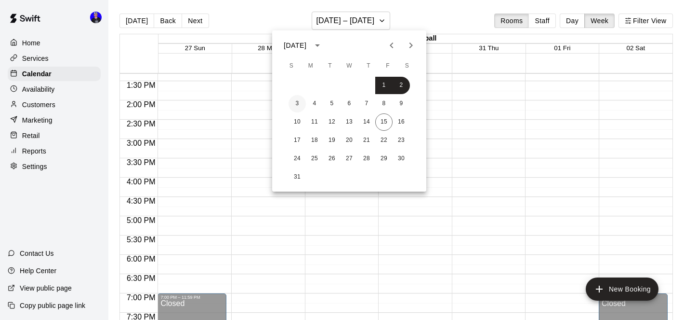
click at [300, 102] on button "3" at bounding box center [297, 103] width 17 height 17
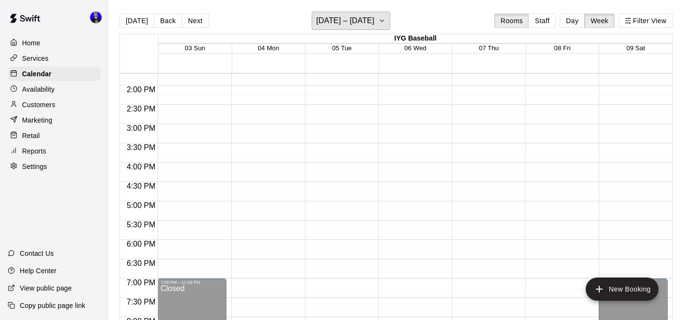
scroll to position [469, 0]
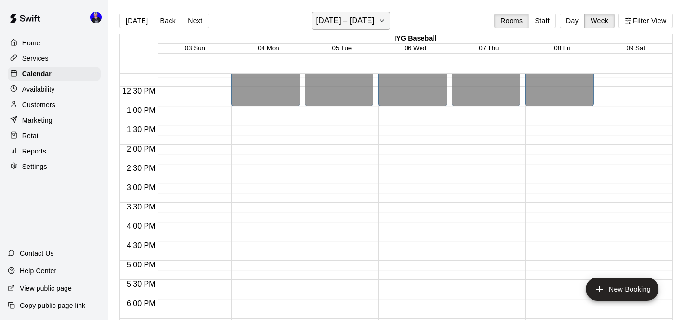
click at [340, 23] on h6 "[DATE] – [DATE]" at bounding box center [345, 20] width 58 height 13
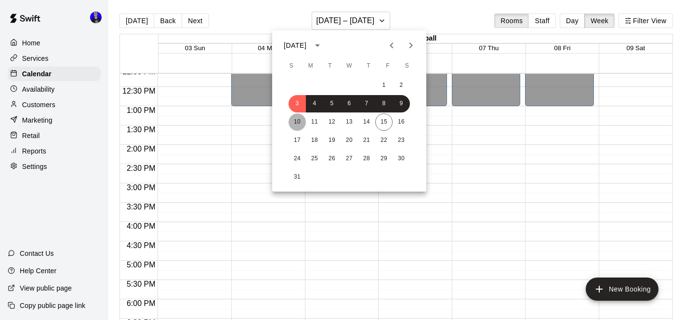
click at [301, 125] on button "10" at bounding box center [297, 121] width 17 height 17
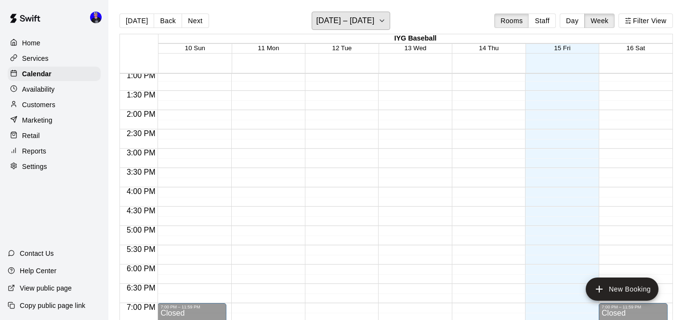
scroll to position [474, 0]
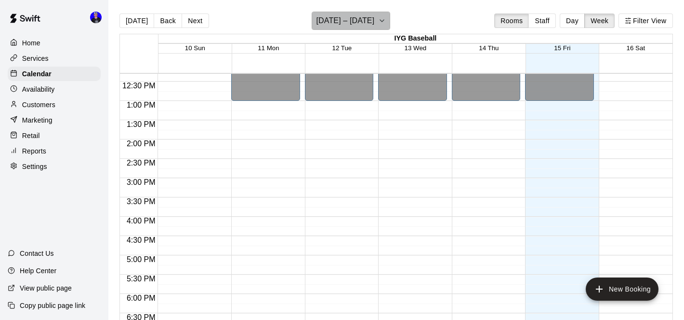
click at [363, 22] on h6 "[DATE] – [DATE]" at bounding box center [345, 20] width 58 height 13
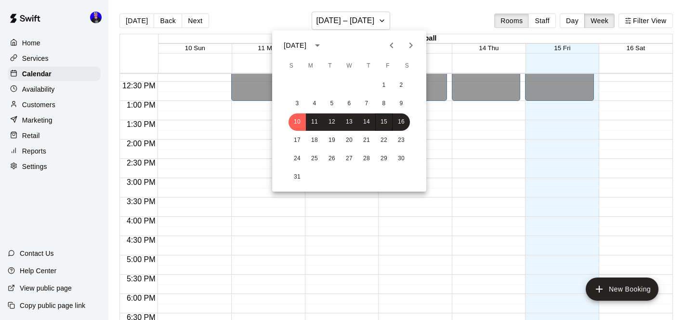
click at [390, 40] on icon "Previous month" at bounding box center [392, 46] width 12 height 12
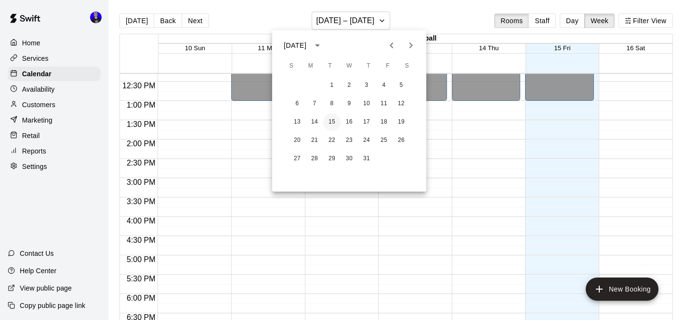
click at [330, 122] on button "15" at bounding box center [331, 121] width 17 height 17
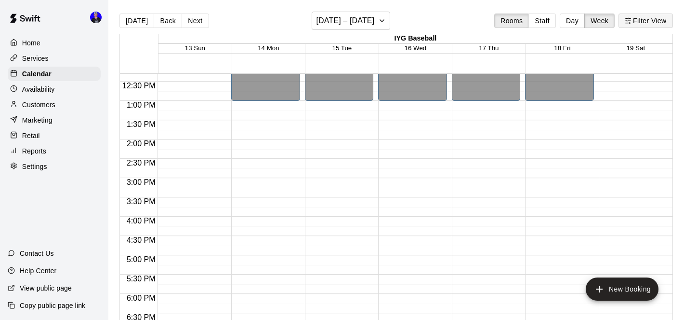
click at [650, 23] on button "Filter View" at bounding box center [646, 20] width 54 height 14
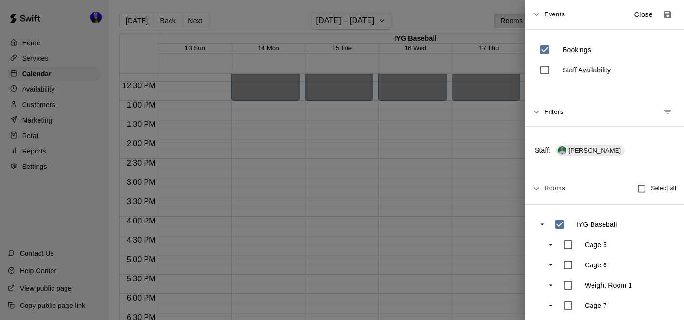
click at [665, 115] on icon "Manage filters" at bounding box center [668, 112] width 10 height 10
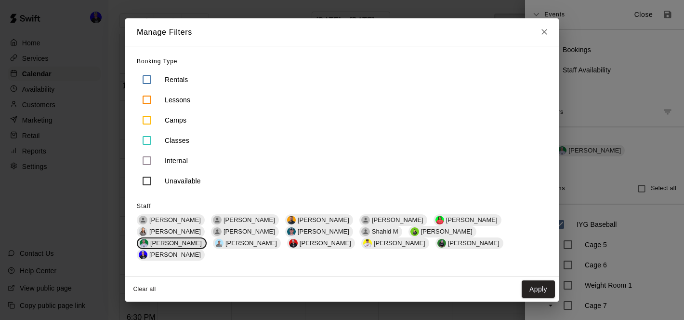
click at [206, 239] on span "[PERSON_NAME]" at bounding box center [176, 242] width 59 height 7
click at [417, 235] on span "[PERSON_NAME]" at bounding box center [446, 231] width 59 height 7
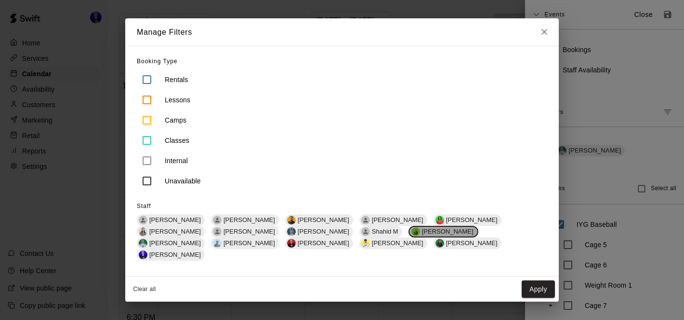
click at [418, 235] on span "[PERSON_NAME]" at bounding box center [447, 231] width 59 height 7
click at [368, 246] on span "[PERSON_NAME]" at bounding box center [397, 242] width 59 height 7
click at [532, 283] on button "Apply" at bounding box center [538, 289] width 33 height 18
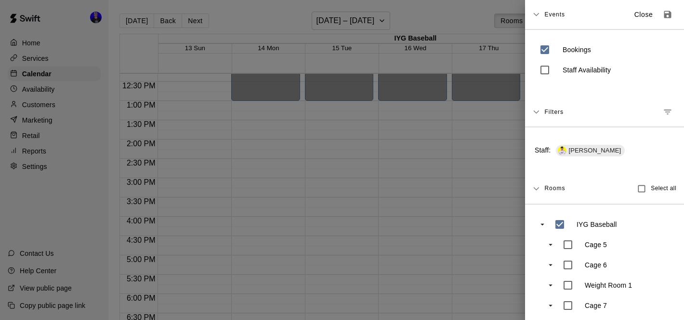
click at [379, 177] on div at bounding box center [342, 160] width 684 height 320
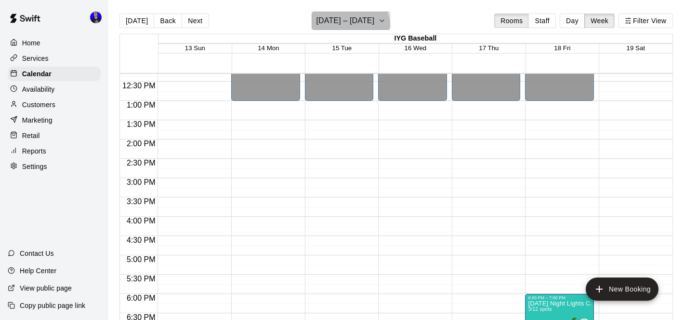
click at [352, 24] on h6 "[DATE] – [DATE]" at bounding box center [345, 20] width 58 height 13
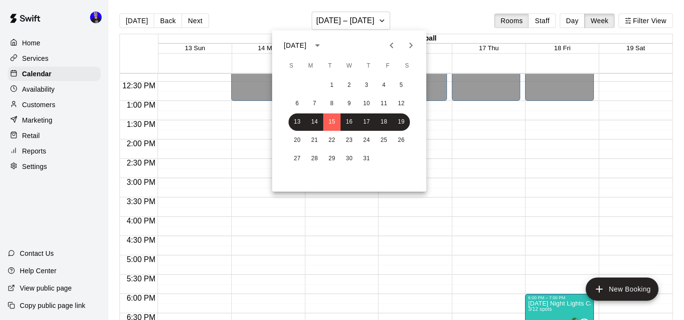
click at [392, 46] on icon "Previous month" at bounding box center [391, 45] width 3 height 6
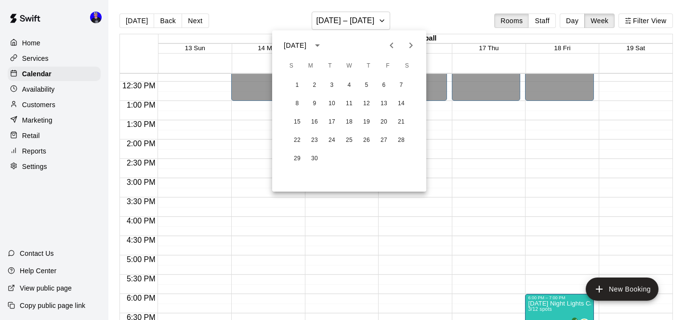
click at [412, 47] on icon "Next month" at bounding box center [411, 46] width 12 height 12
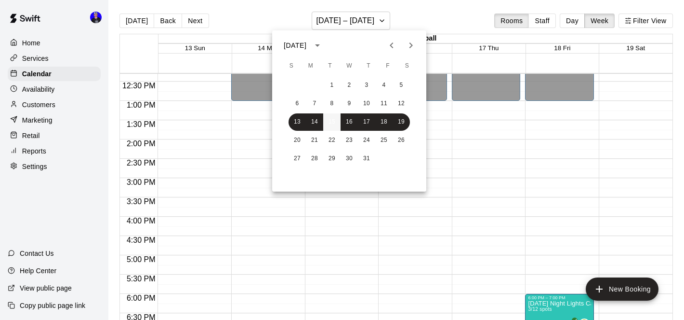
click at [335, 120] on button "15" at bounding box center [331, 121] width 17 height 17
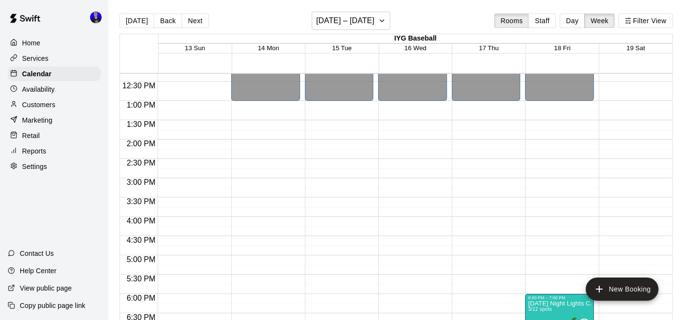
click at [449, 139] on div at bounding box center [415, 135] width 73 height 10
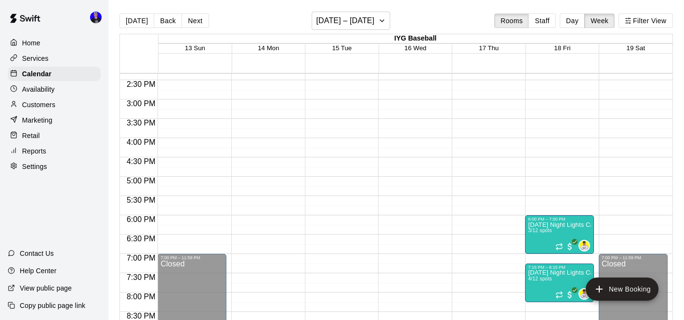
scroll to position [505, 0]
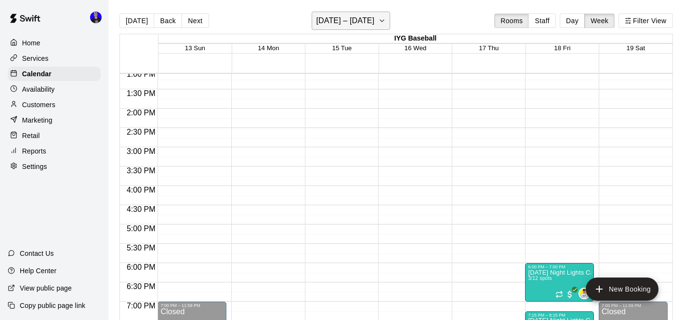
click at [377, 24] on button "[DATE] – [DATE]" at bounding box center [351, 21] width 79 height 18
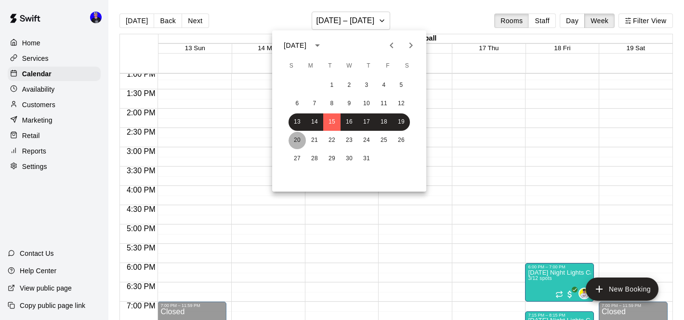
click at [296, 142] on button "20" at bounding box center [297, 140] width 17 height 17
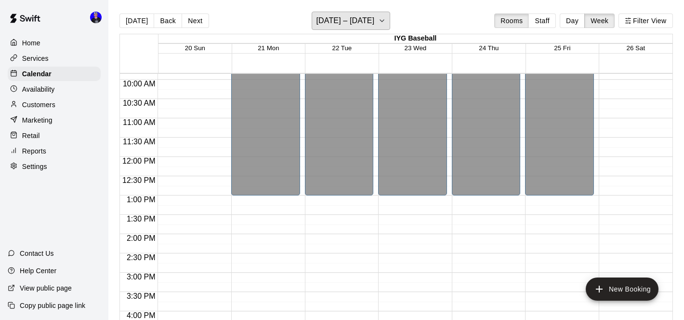
scroll to position [488, 0]
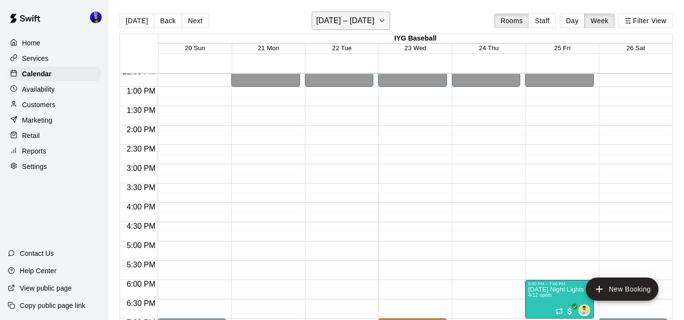
click at [347, 26] on h6 "[DATE] – [DATE]" at bounding box center [345, 20] width 58 height 13
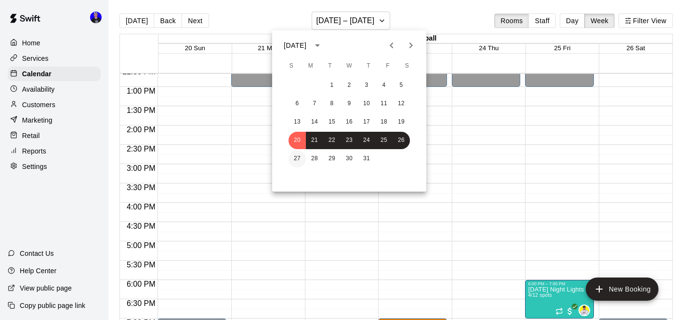
click at [296, 161] on button "27" at bounding box center [297, 158] width 17 height 17
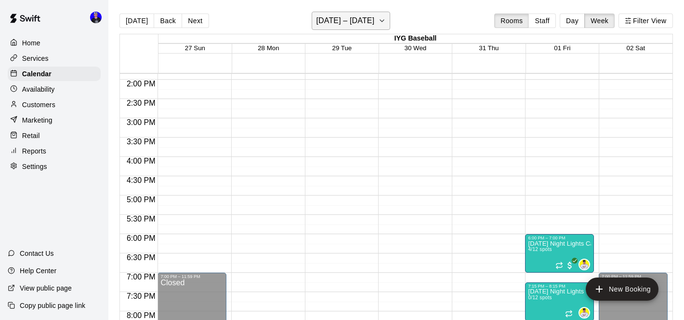
scroll to position [463, 0]
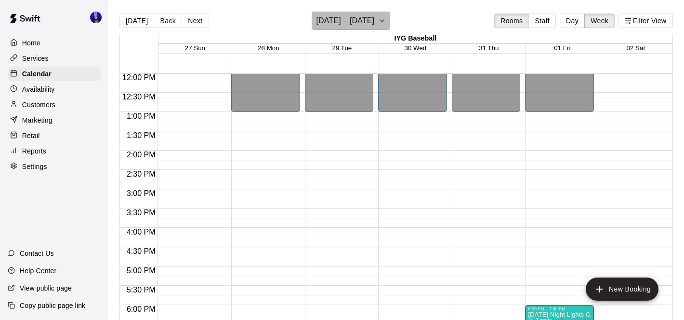
click at [348, 13] on button "[DATE] – [DATE]" at bounding box center [351, 21] width 79 height 18
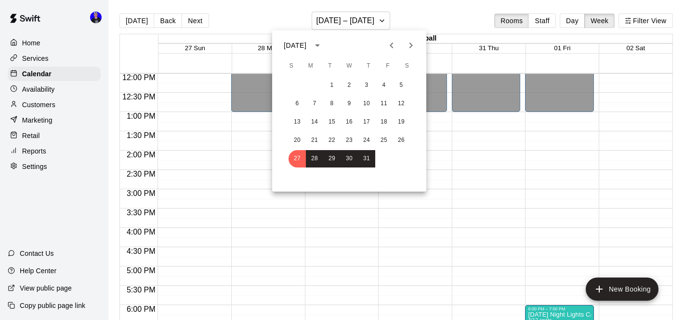
click at [412, 52] on button "Next month" at bounding box center [411, 45] width 19 height 19
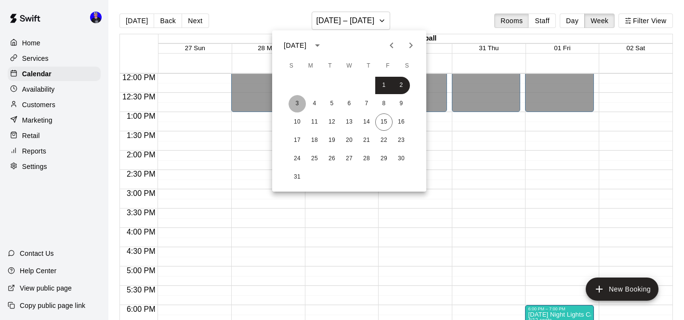
click at [295, 103] on button "3" at bounding box center [297, 103] width 17 height 17
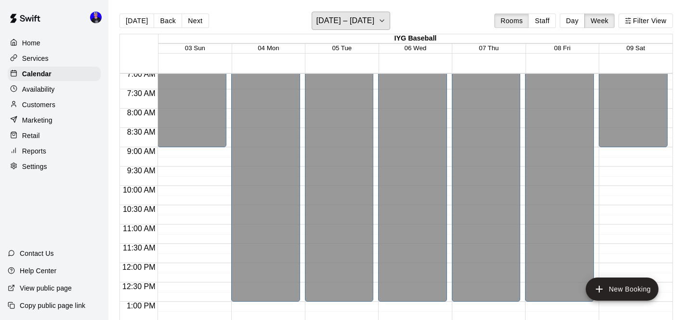
scroll to position [257, 0]
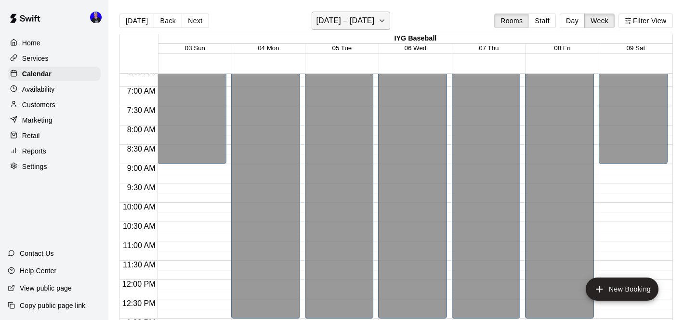
click at [369, 20] on h6 "[DATE] – [DATE]" at bounding box center [345, 20] width 58 height 13
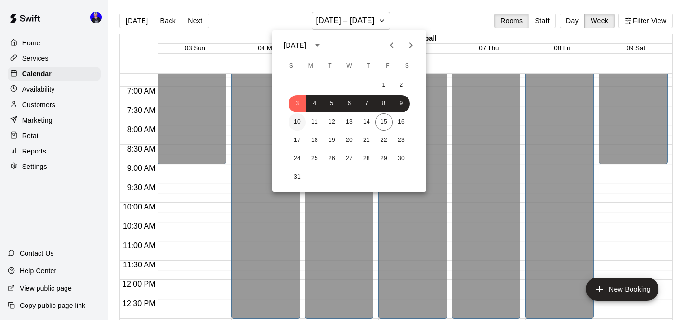
click at [298, 120] on button "10" at bounding box center [297, 121] width 17 height 17
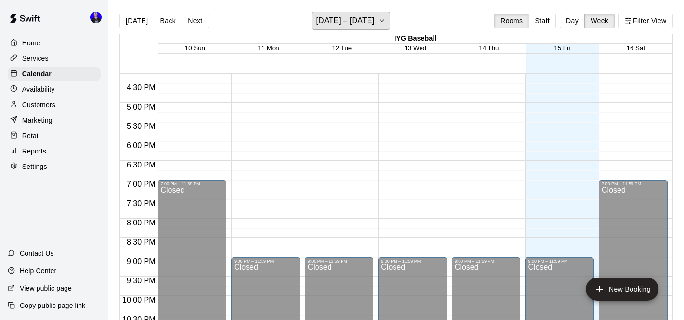
scroll to position [669, 0]
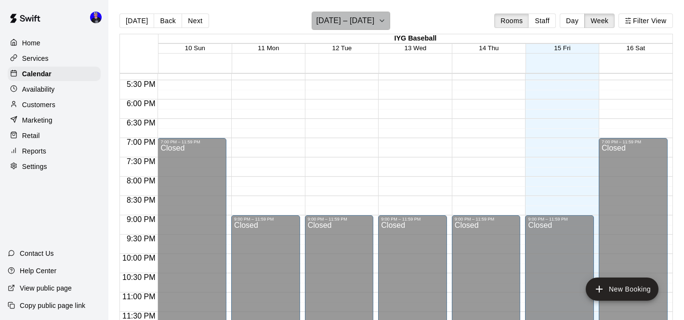
click at [370, 23] on h6 "[DATE] – [DATE]" at bounding box center [345, 20] width 58 height 13
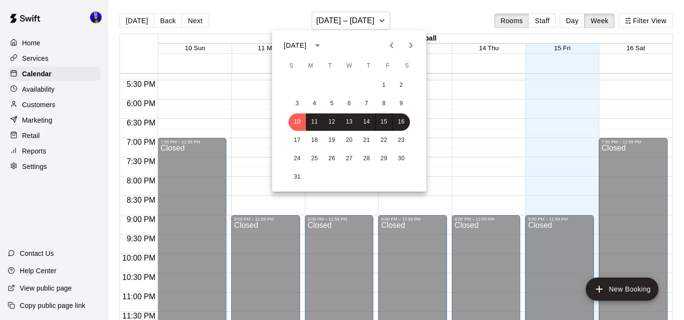
click at [465, 104] on div at bounding box center [342, 160] width 684 height 320
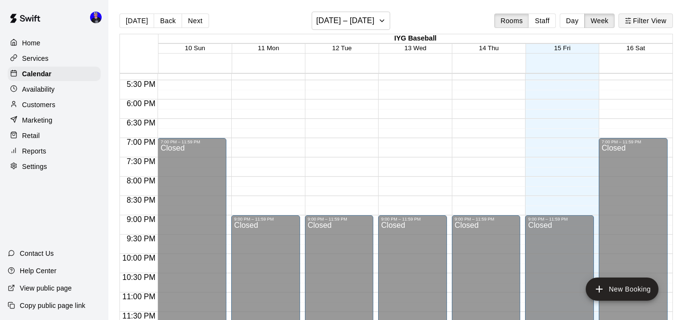
click at [645, 19] on button "Filter View" at bounding box center [646, 20] width 54 height 14
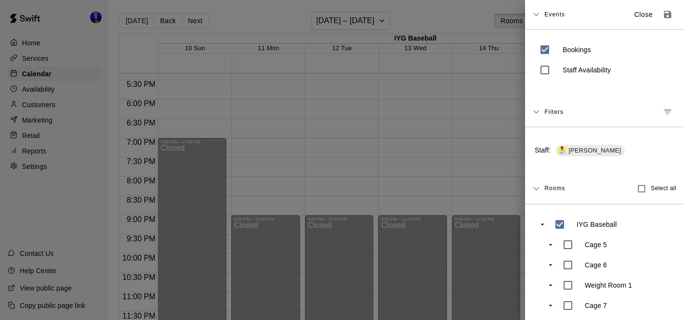
click at [670, 112] on icon "Manage filters" at bounding box center [668, 112] width 10 height 10
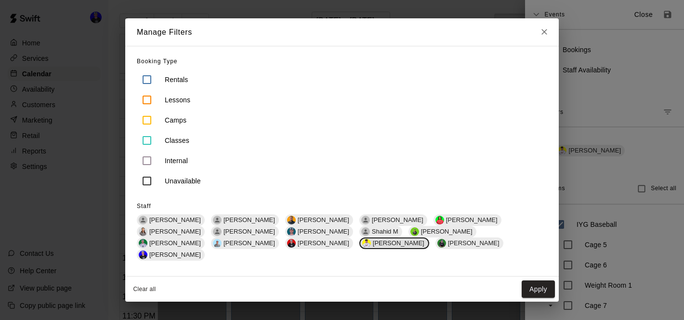
click at [369, 246] on span "[PERSON_NAME]" at bounding box center [398, 242] width 59 height 7
click at [205, 253] on div "[PERSON_NAME]" at bounding box center [171, 255] width 68 height 12
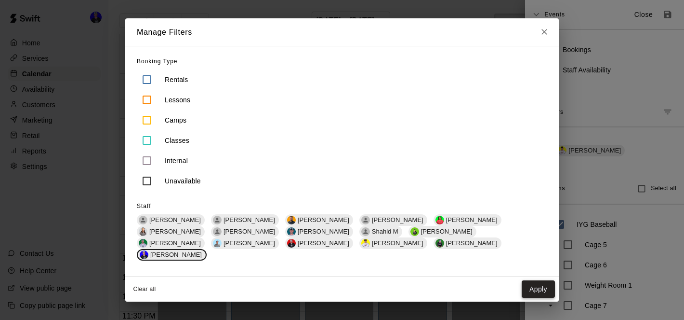
click at [541, 286] on button "Apply" at bounding box center [538, 289] width 33 height 18
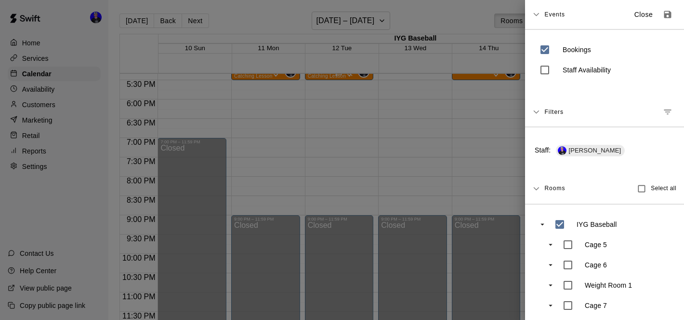
click at [361, 17] on div at bounding box center [342, 160] width 684 height 320
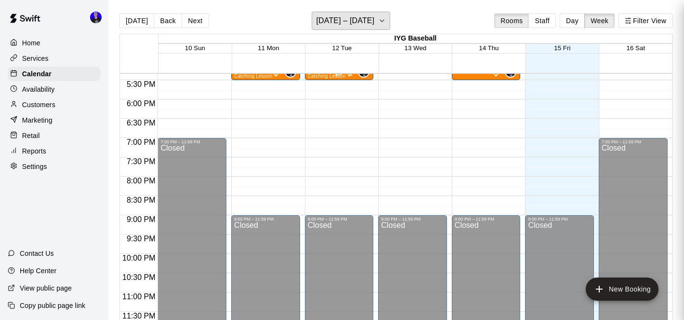
click at [361, 17] on h6 "[DATE] – [DATE]" at bounding box center [345, 20] width 58 height 13
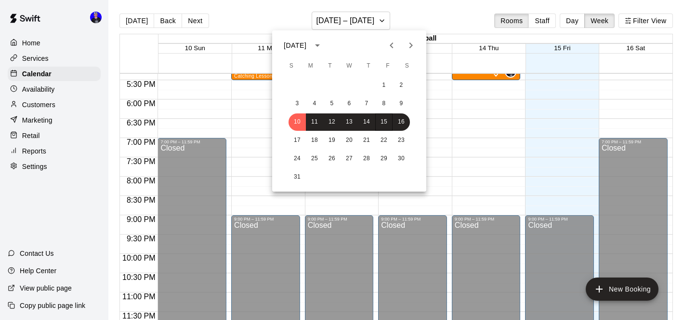
click at [394, 40] on icon "Previous month" at bounding box center [392, 46] width 12 height 12
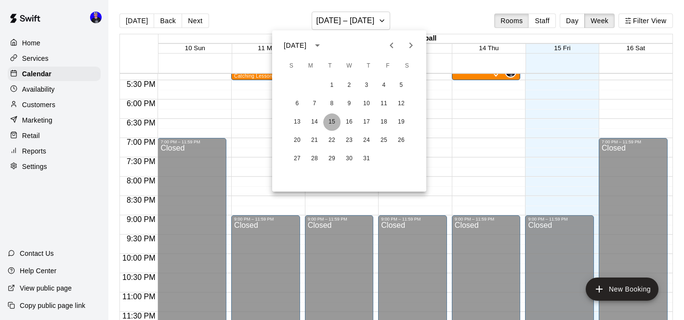
click at [332, 117] on button "15" at bounding box center [331, 121] width 17 height 17
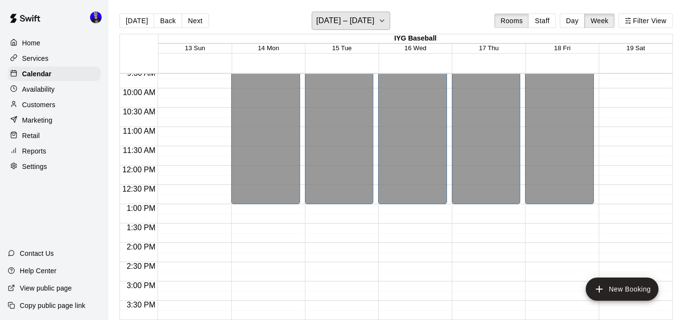
scroll to position [450, 0]
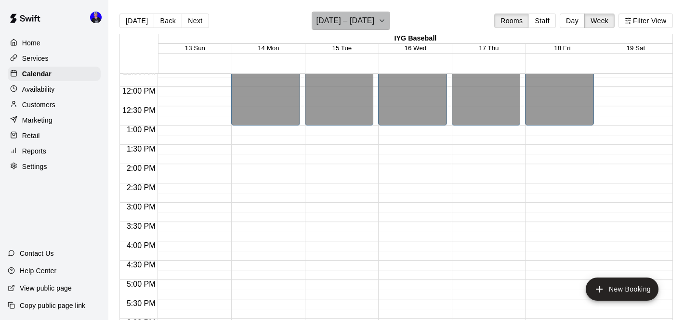
click at [366, 25] on button "[DATE] – [DATE]" at bounding box center [351, 21] width 79 height 18
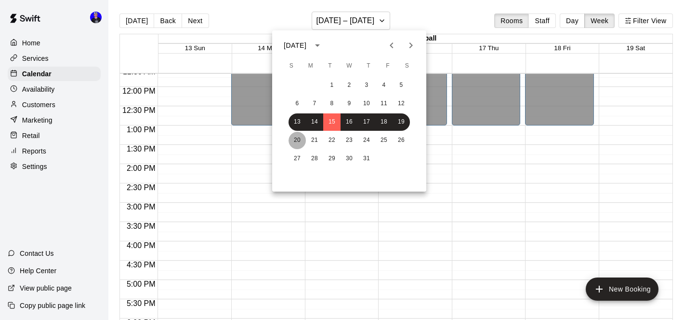
click at [299, 138] on button "20" at bounding box center [297, 140] width 17 height 17
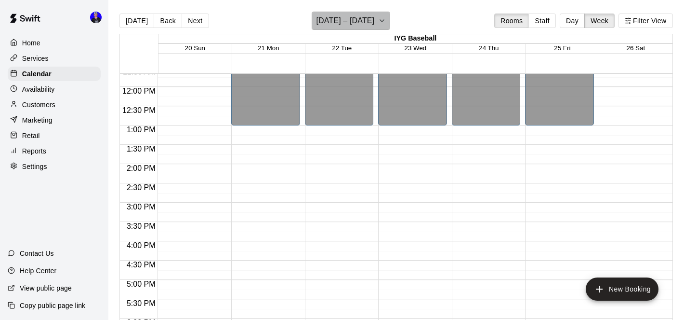
click at [363, 21] on h6 "[DATE] – [DATE]" at bounding box center [345, 20] width 58 height 13
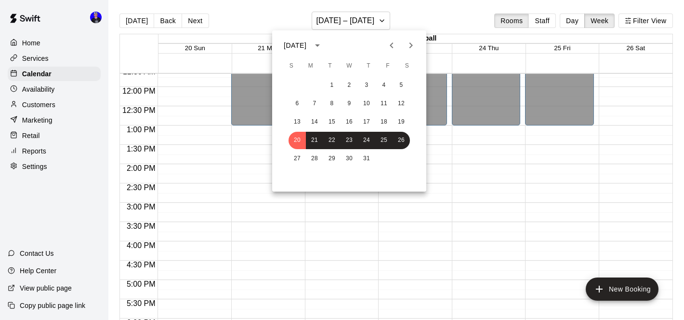
click at [407, 43] on icon "Next month" at bounding box center [411, 46] width 12 height 12
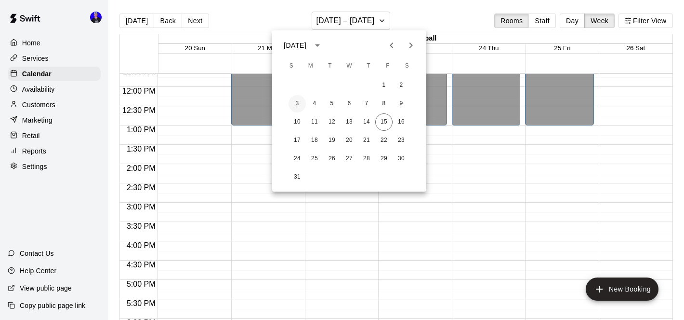
click at [294, 102] on button "3" at bounding box center [297, 103] width 17 height 17
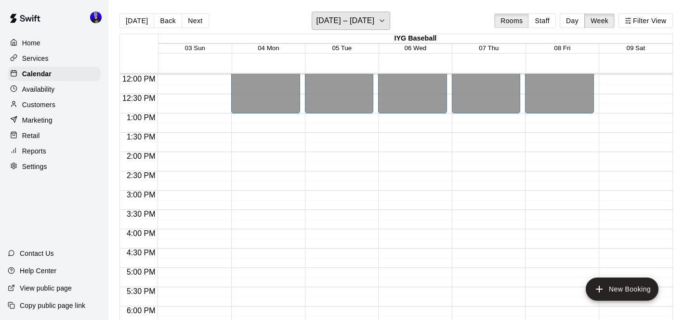
scroll to position [406, 0]
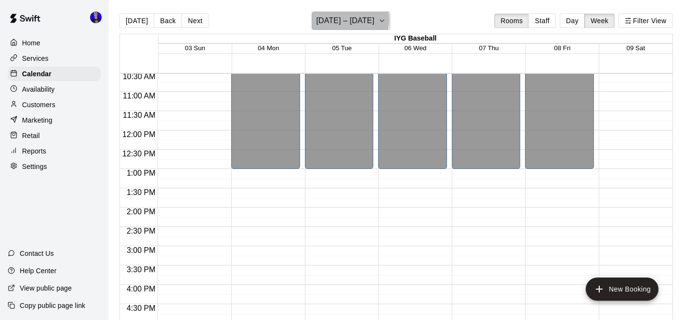
click at [351, 20] on h6 "[DATE] – [DATE]" at bounding box center [345, 20] width 58 height 13
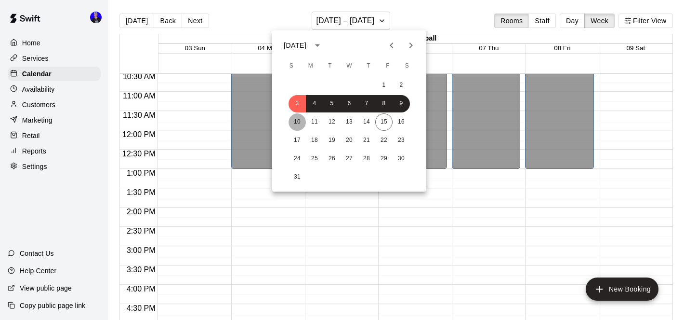
click at [300, 120] on button "10" at bounding box center [297, 121] width 17 height 17
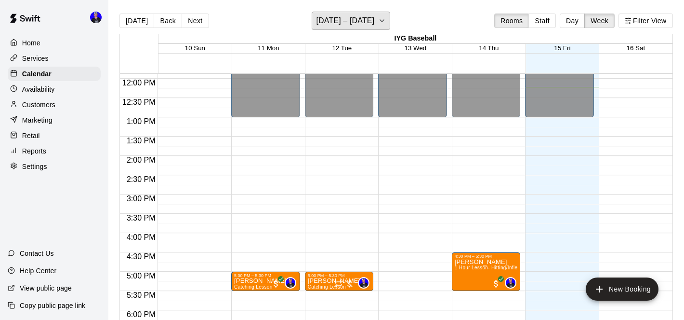
scroll to position [457, 0]
